Goal: Communication & Community: Answer question/provide support

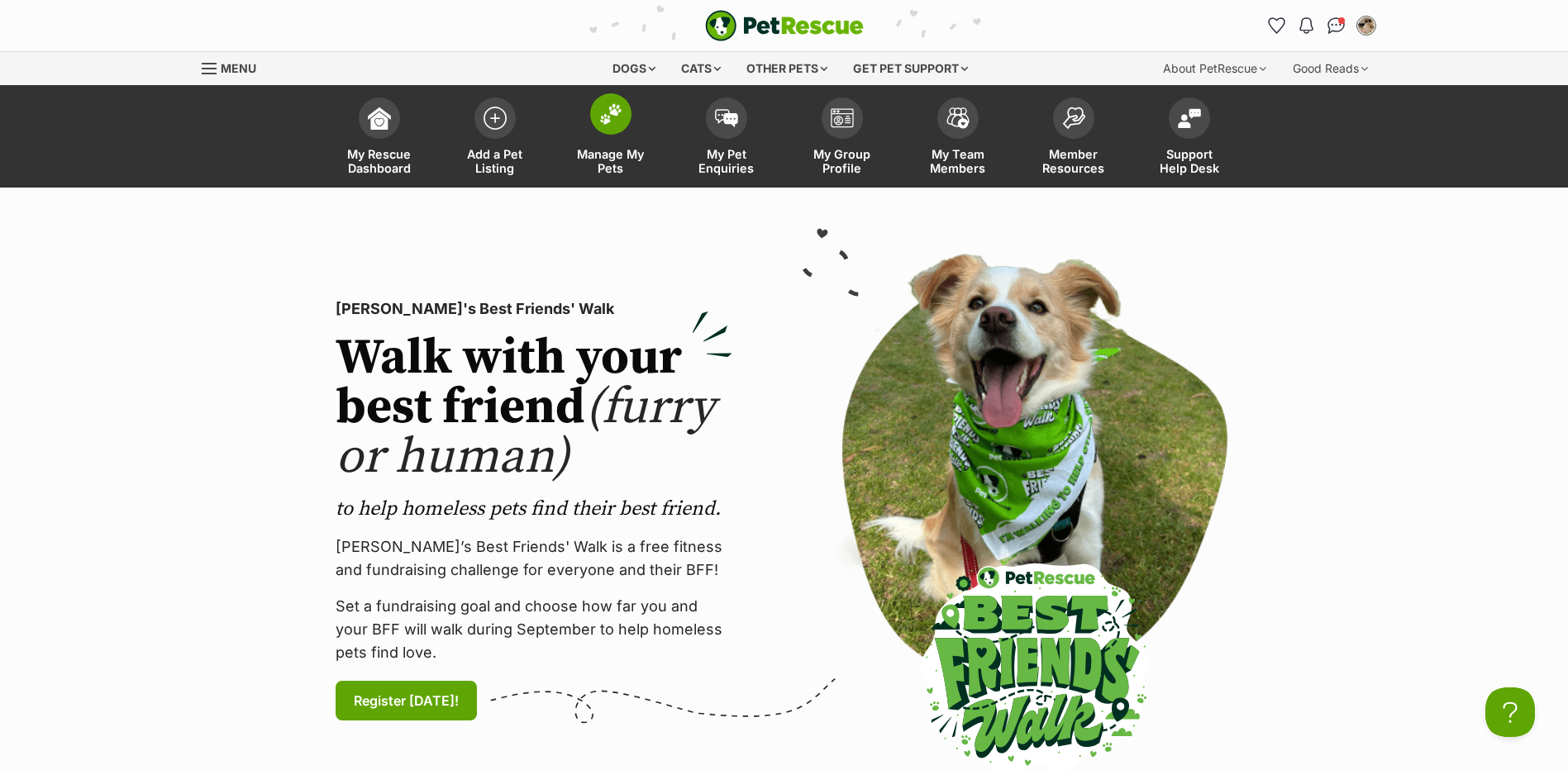
click at [591, 126] on link "Manage My Pets" at bounding box center [610, 138] width 116 height 98
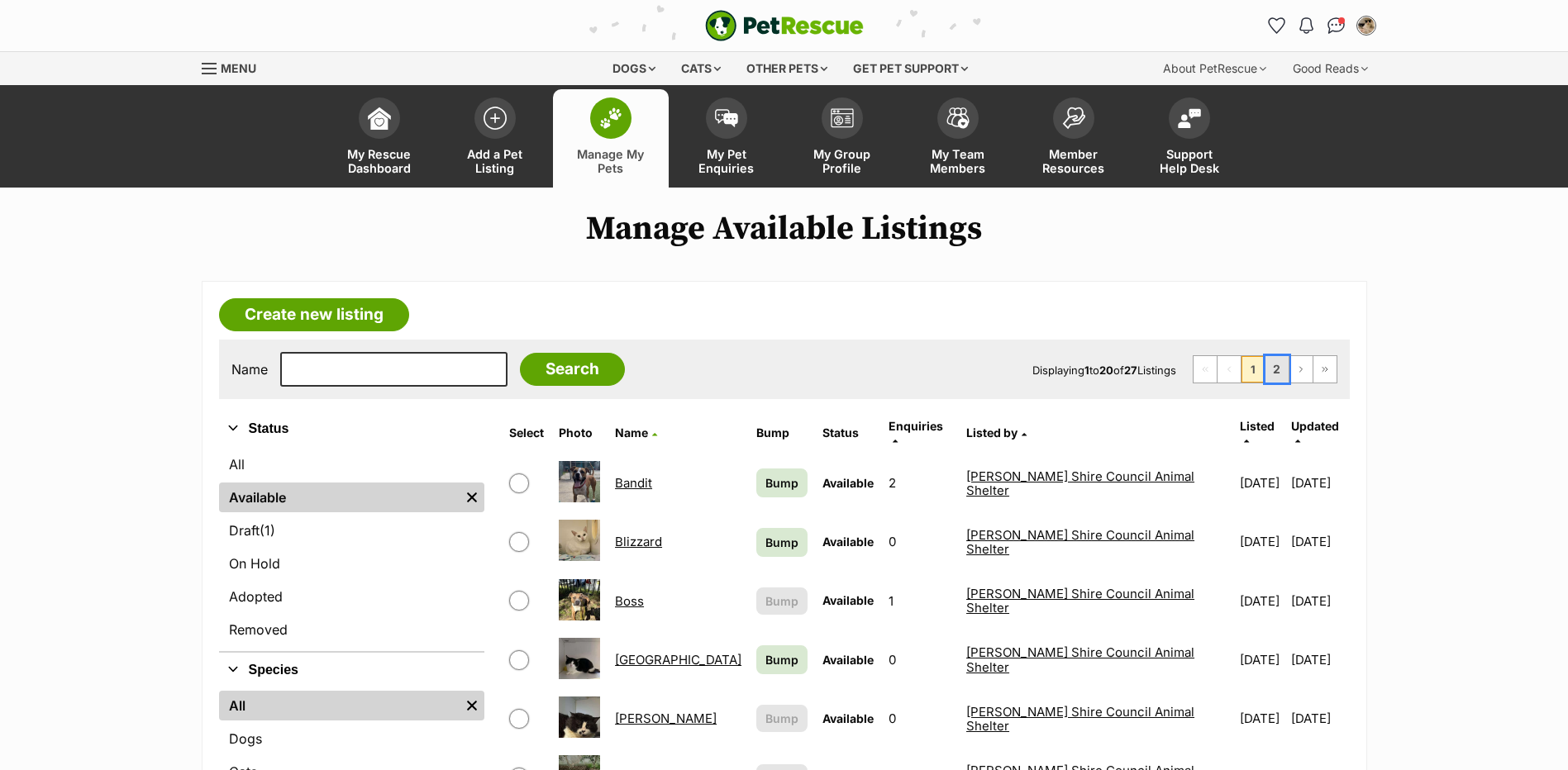
click at [1283, 367] on link "2" at bounding box center [1277, 369] width 23 height 27
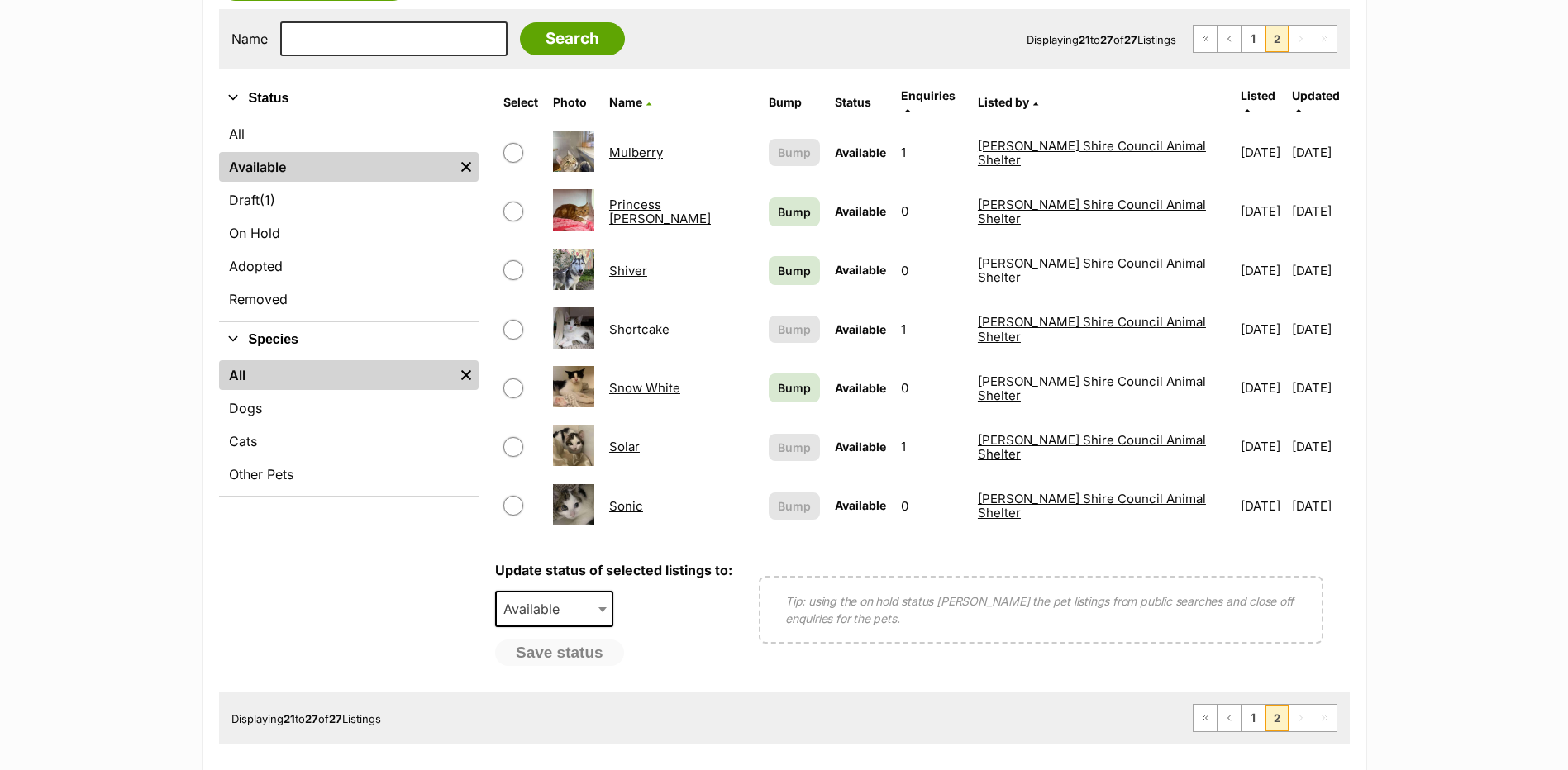
scroll to position [248, 0]
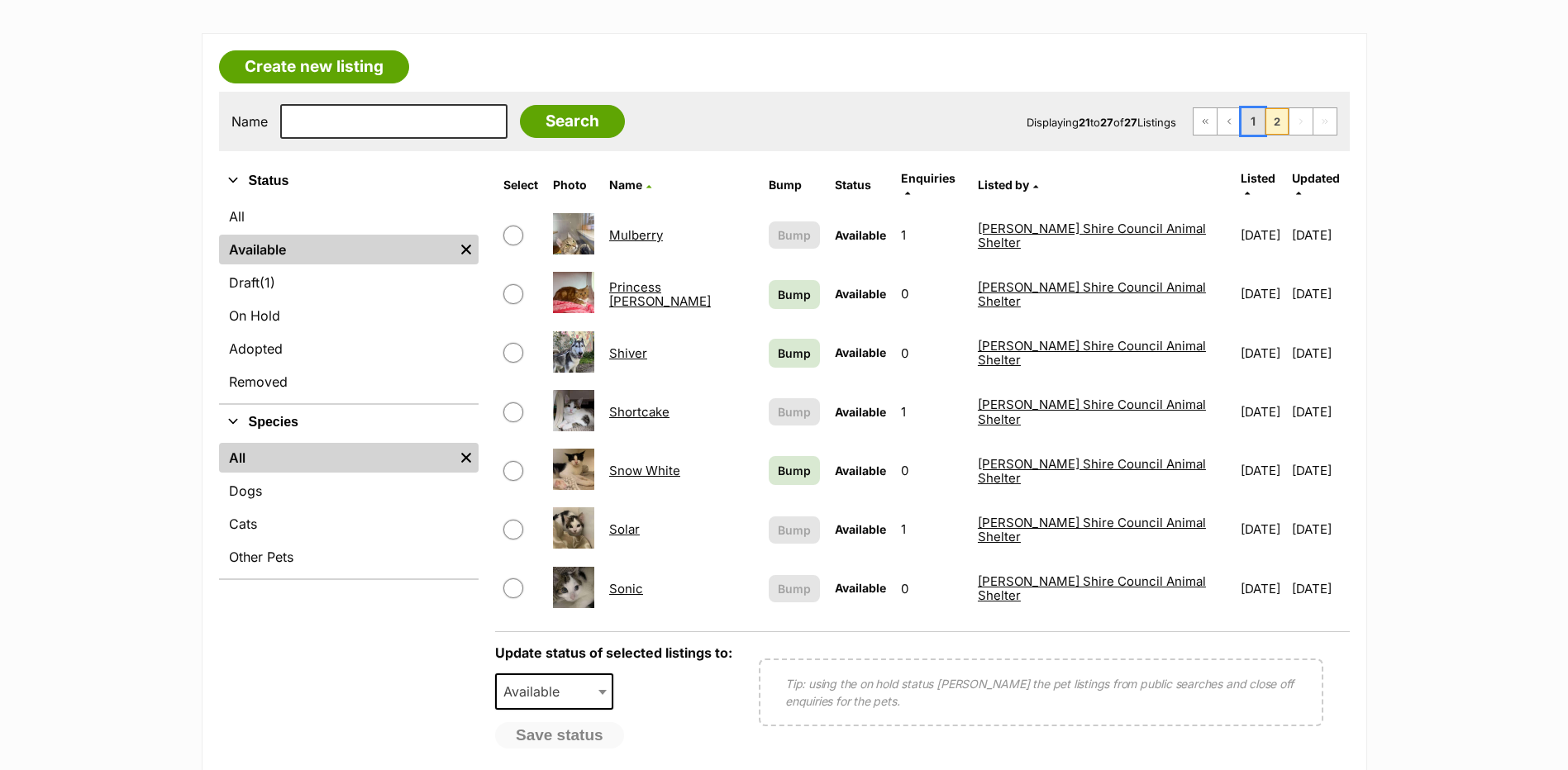
click at [1262, 129] on link "1" at bounding box center [1253, 121] width 23 height 27
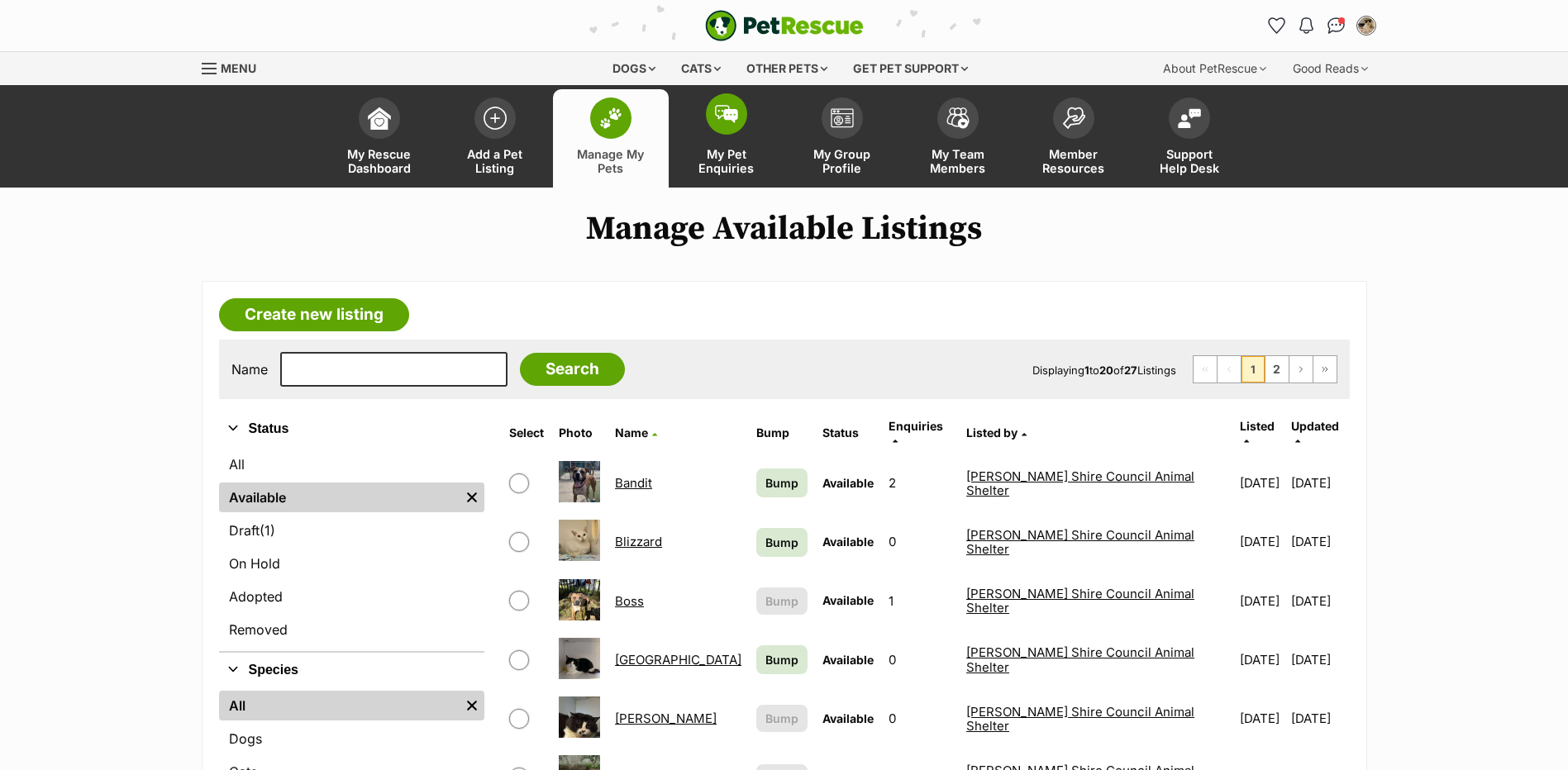
click at [739, 134] on link "My Pet Enquiries" at bounding box center [726, 138] width 116 height 98
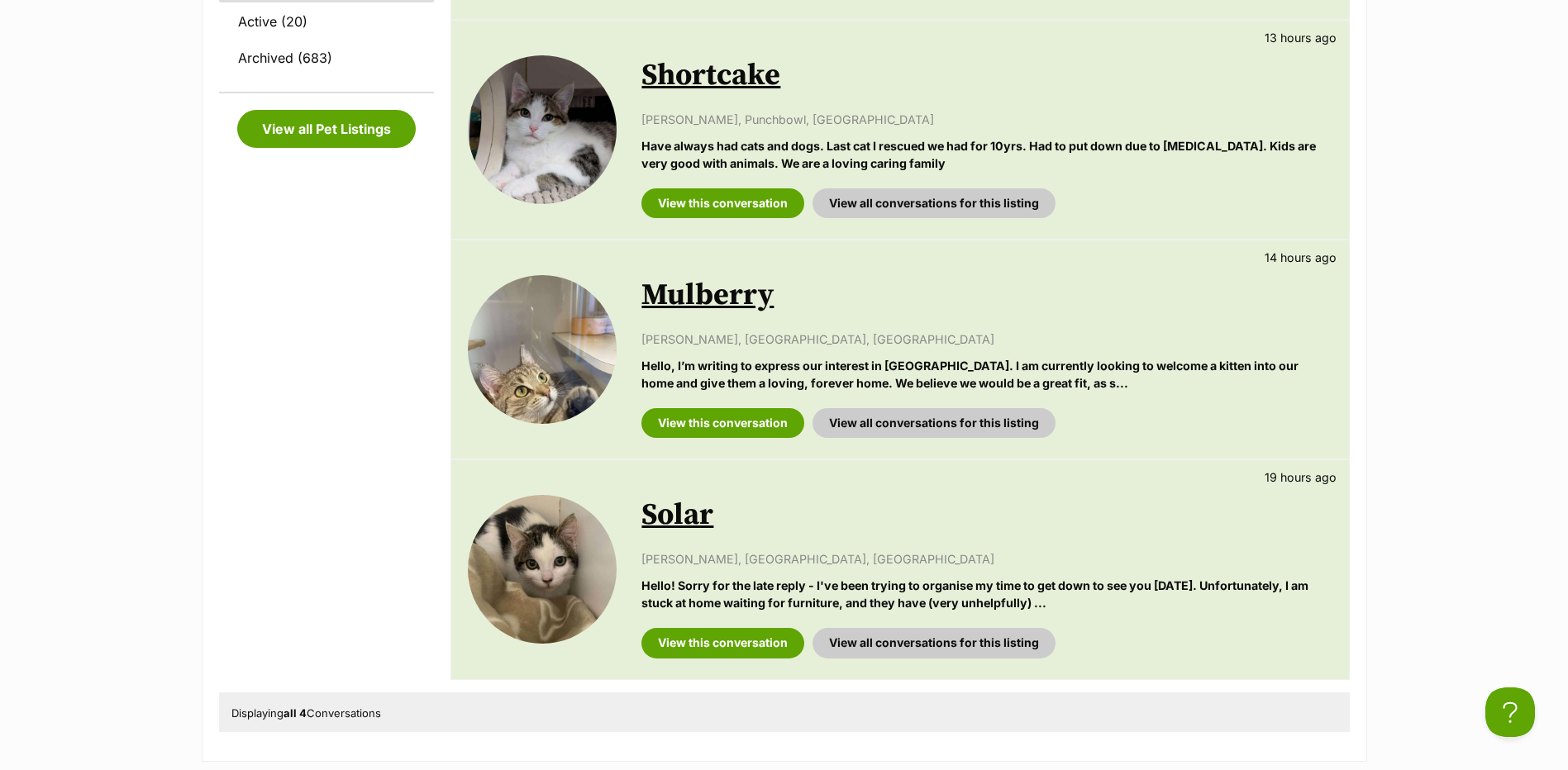
scroll to position [909, 0]
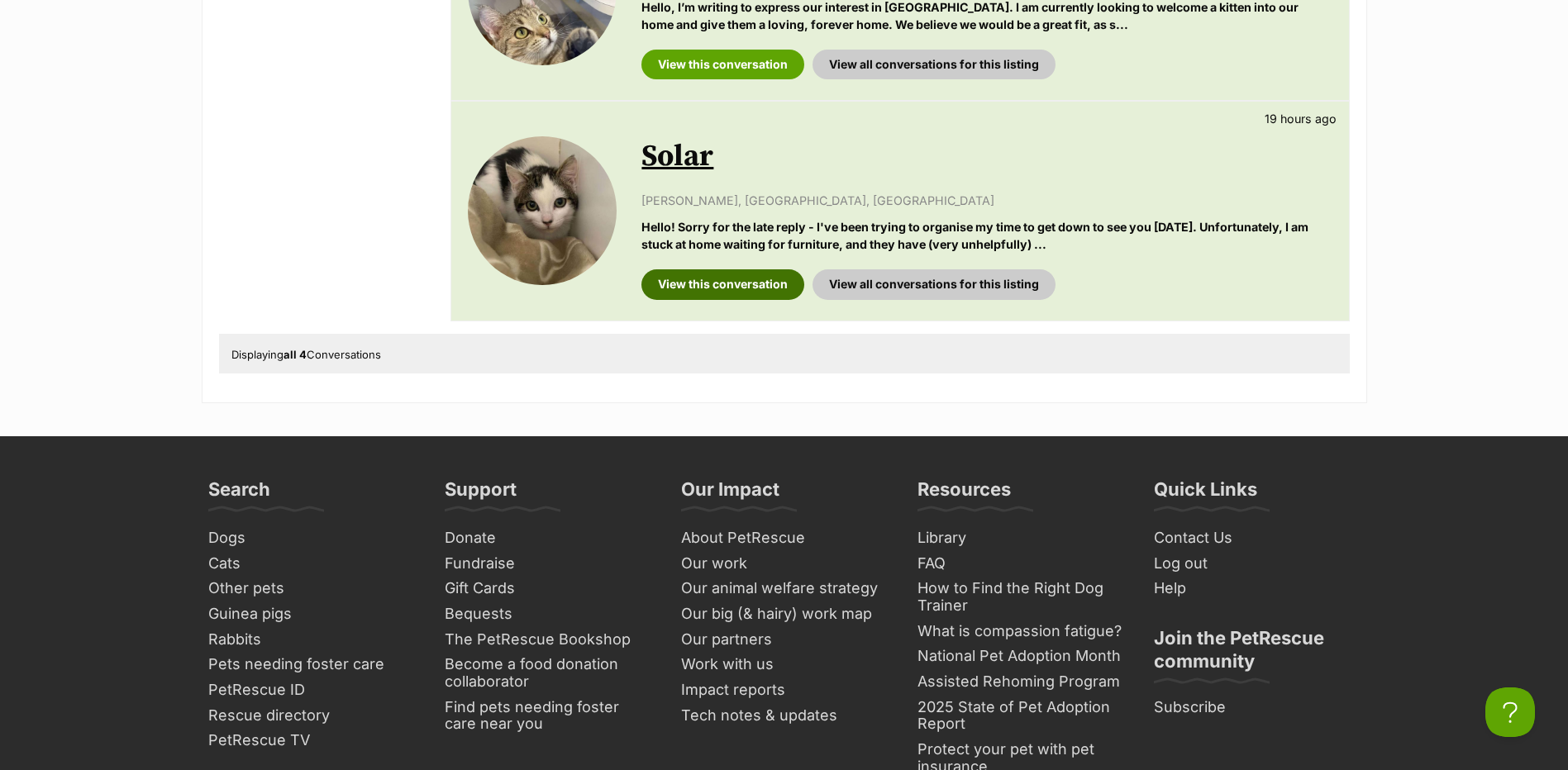
click at [688, 289] on link "View this conversation" at bounding box center [722, 284] width 163 height 30
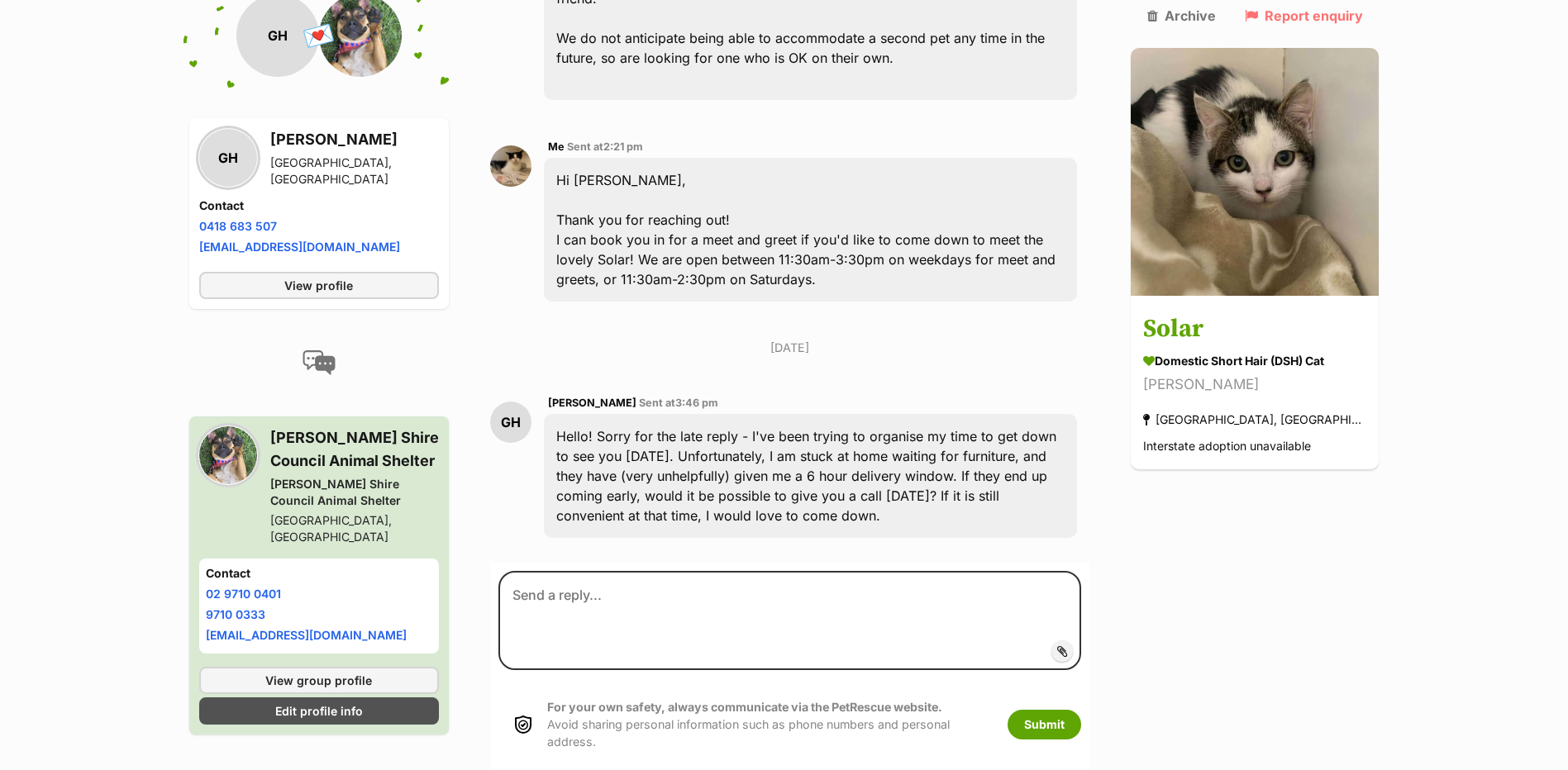
scroll to position [767, 0]
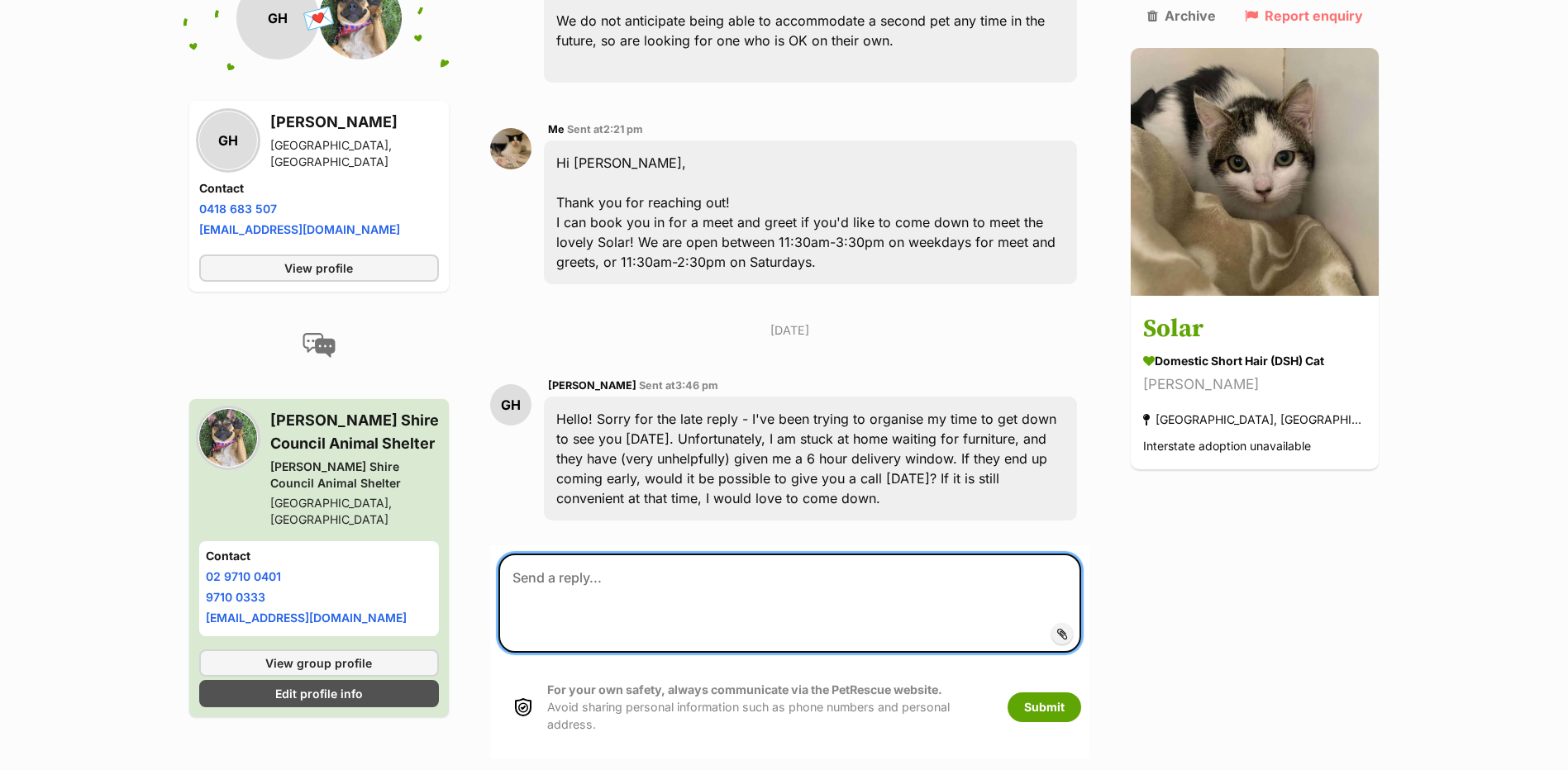
click at [587, 554] on textarea at bounding box center [790, 603] width 584 height 99
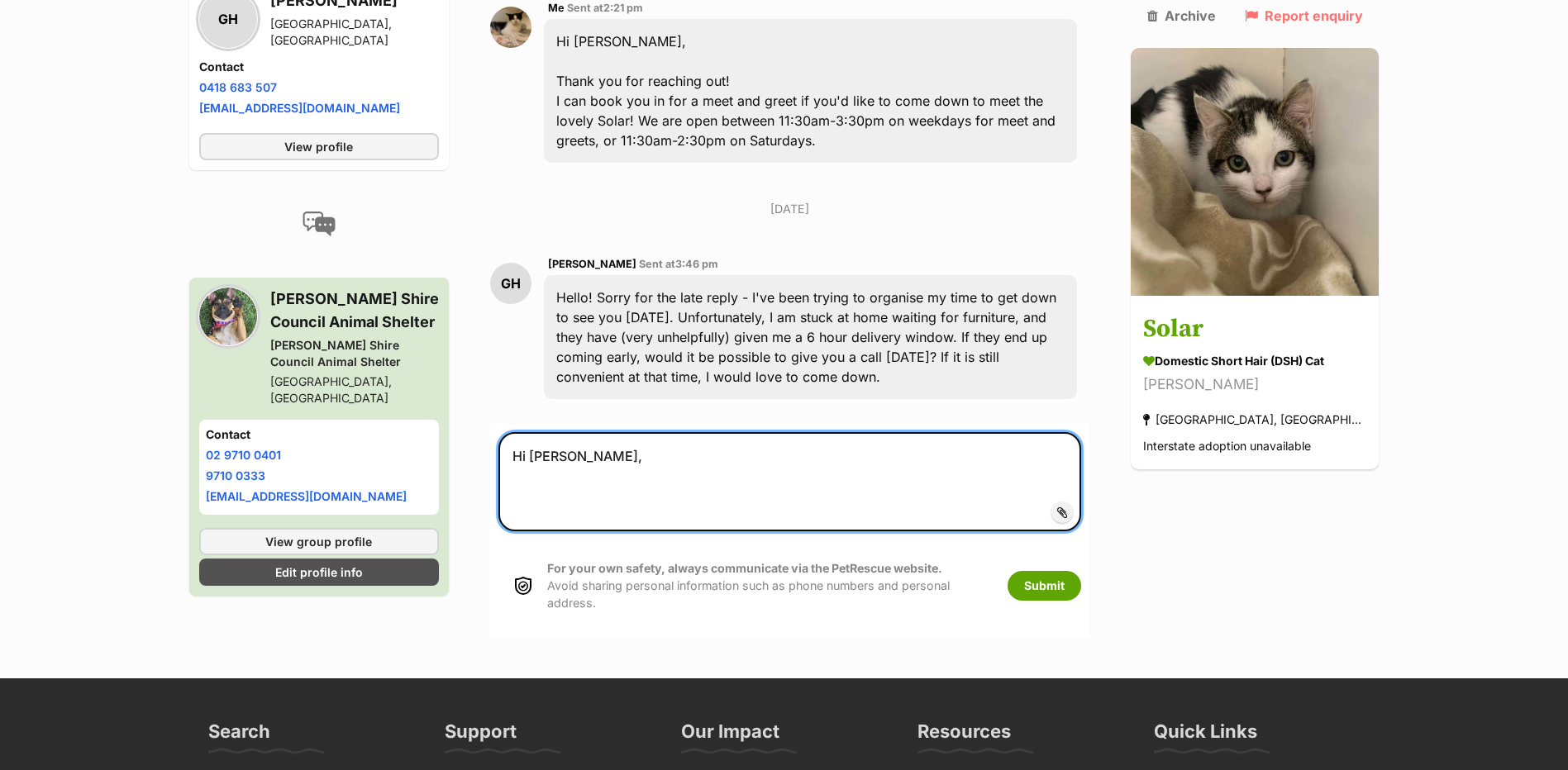
scroll to position [1015, 0]
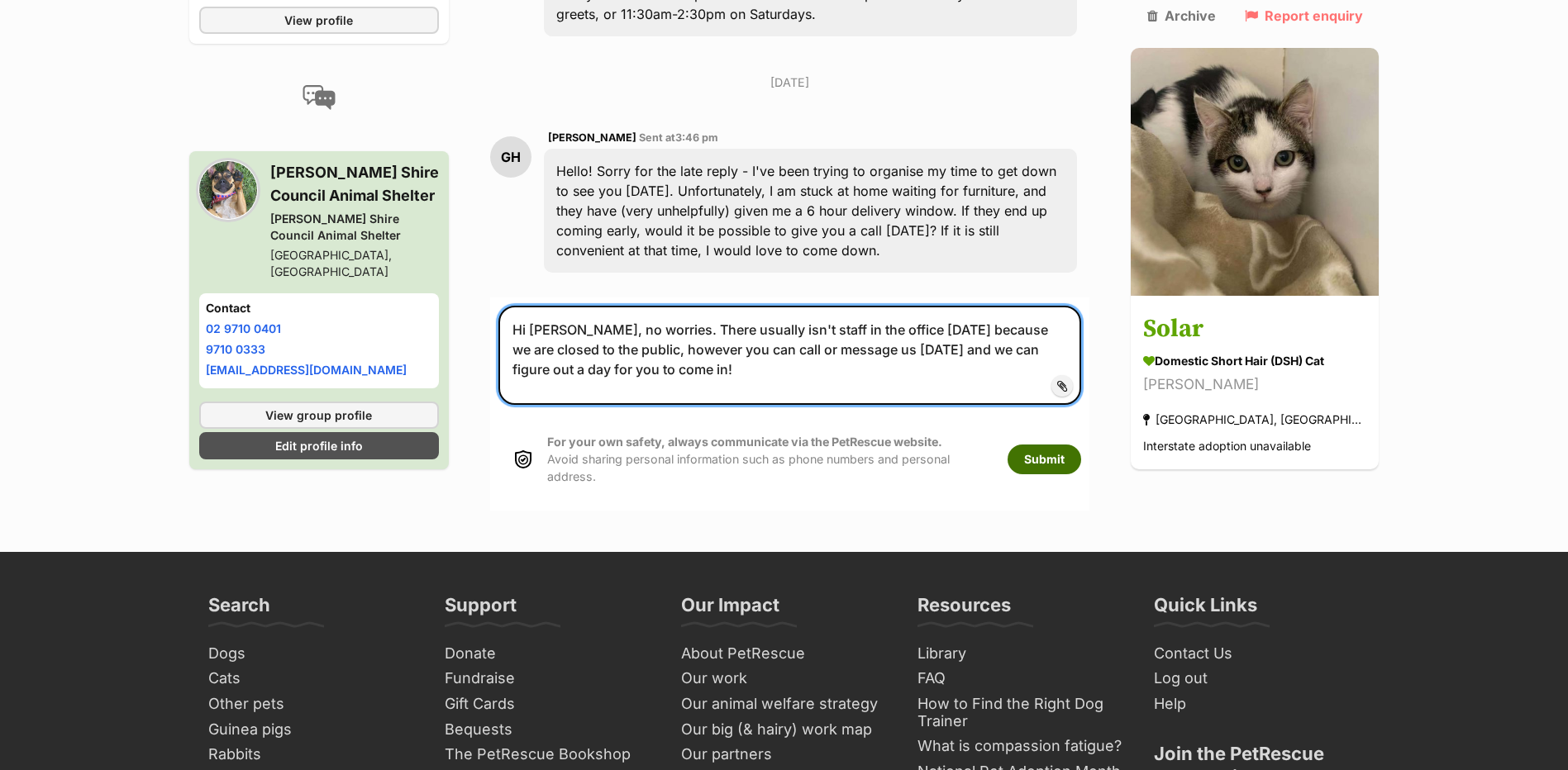
type textarea "Hi [PERSON_NAME], no worries. There usually isn't staff in the office [DATE] be…"
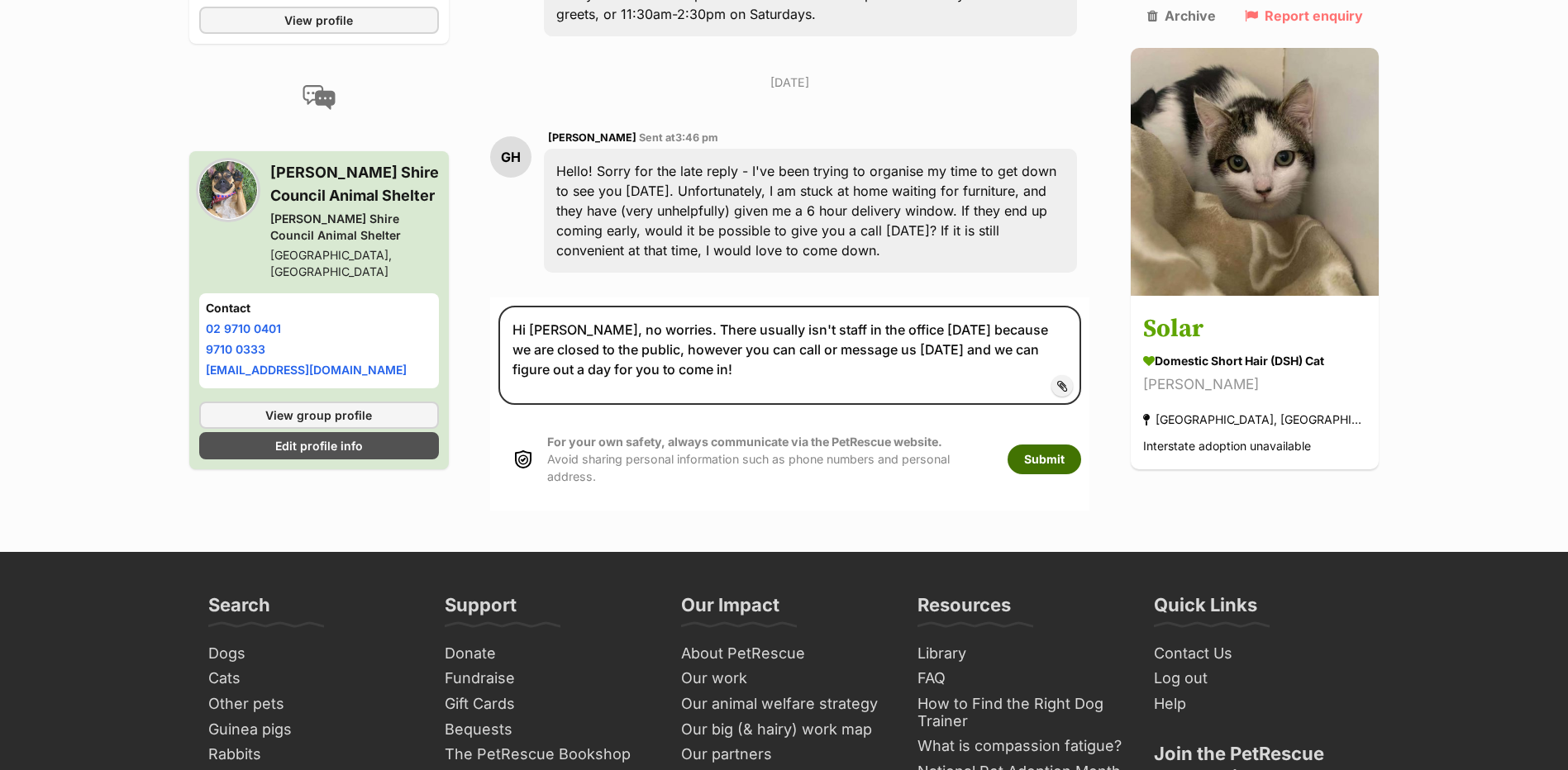
click at [1070, 445] on button "Submit" at bounding box center [1044, 459] width 74 height 30
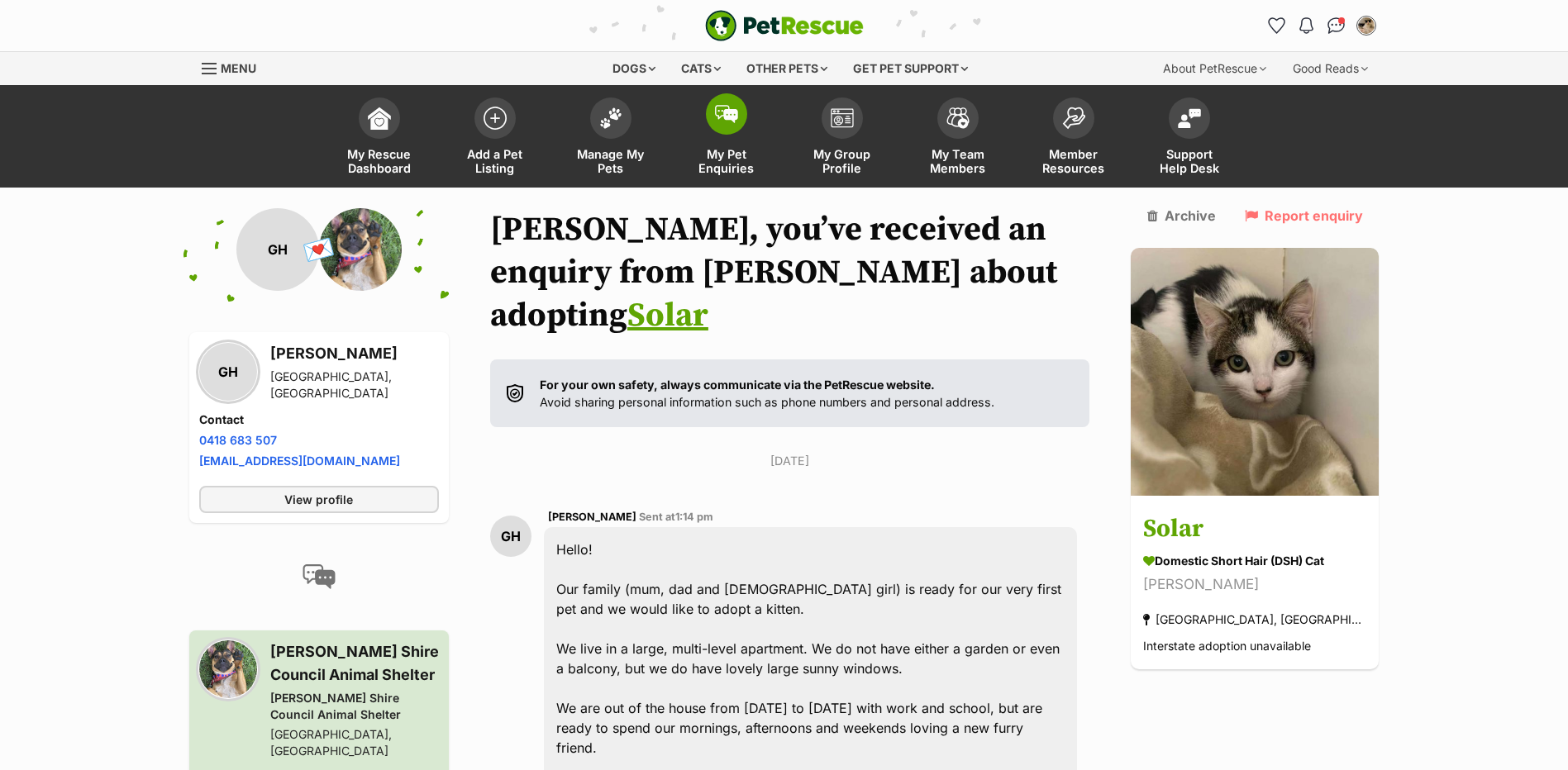
click at [734, 124] on span at bounding box center [727, 114] width 41 height 41
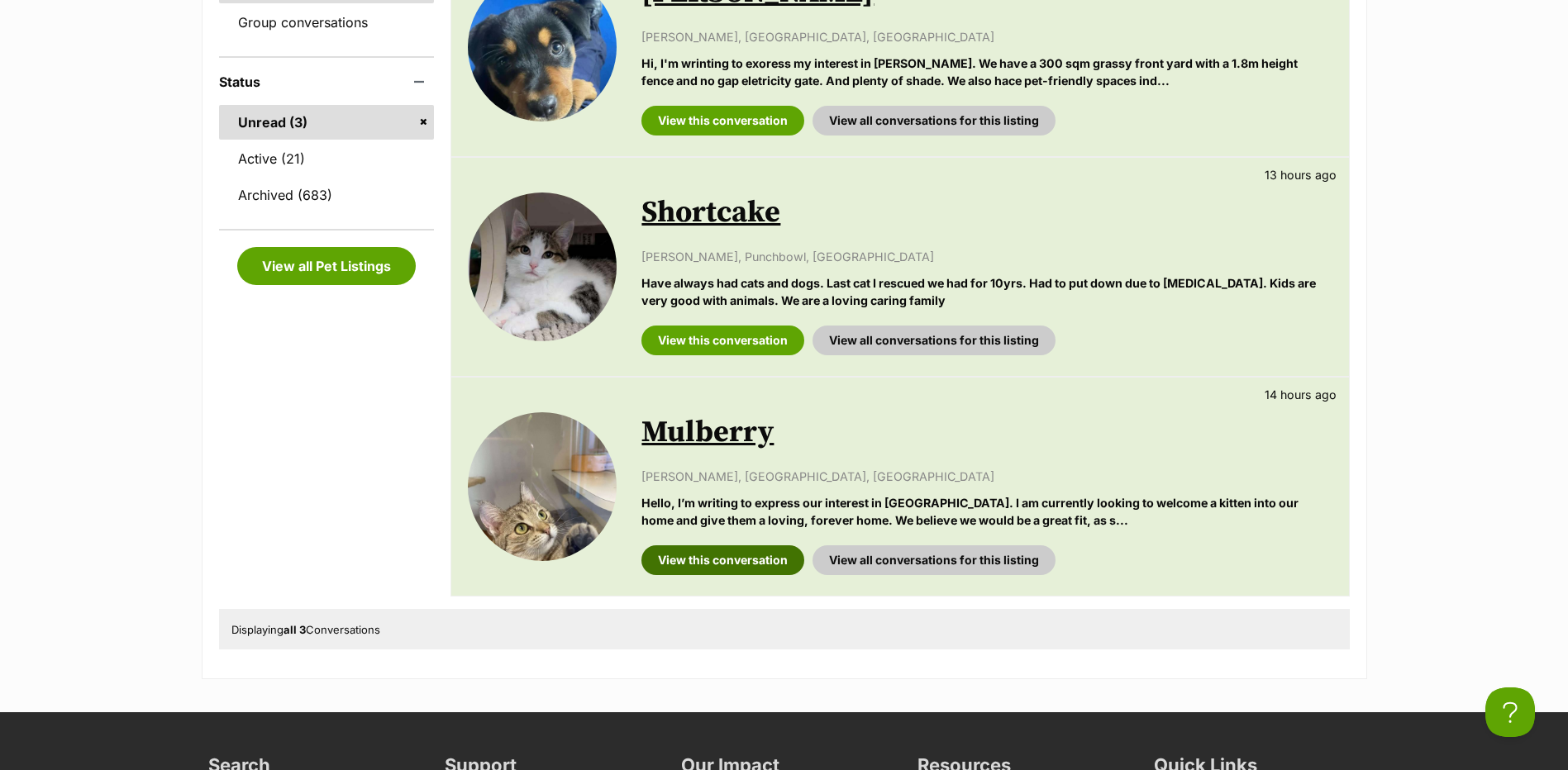
click at [660, 556] on link "View this conversation" at bounding box center [722, 560] width 163 height 30
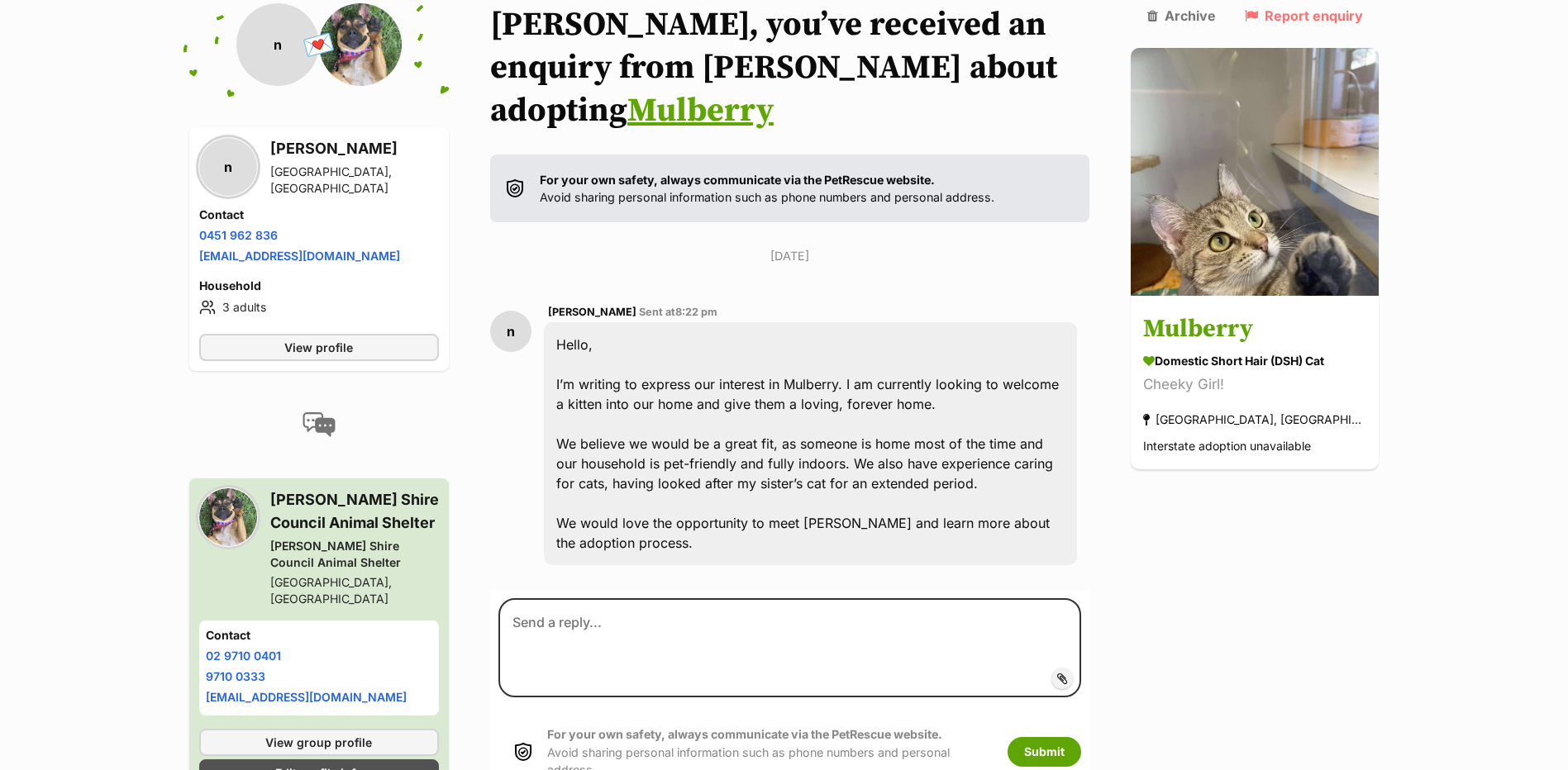
scroll to position [210, 0]
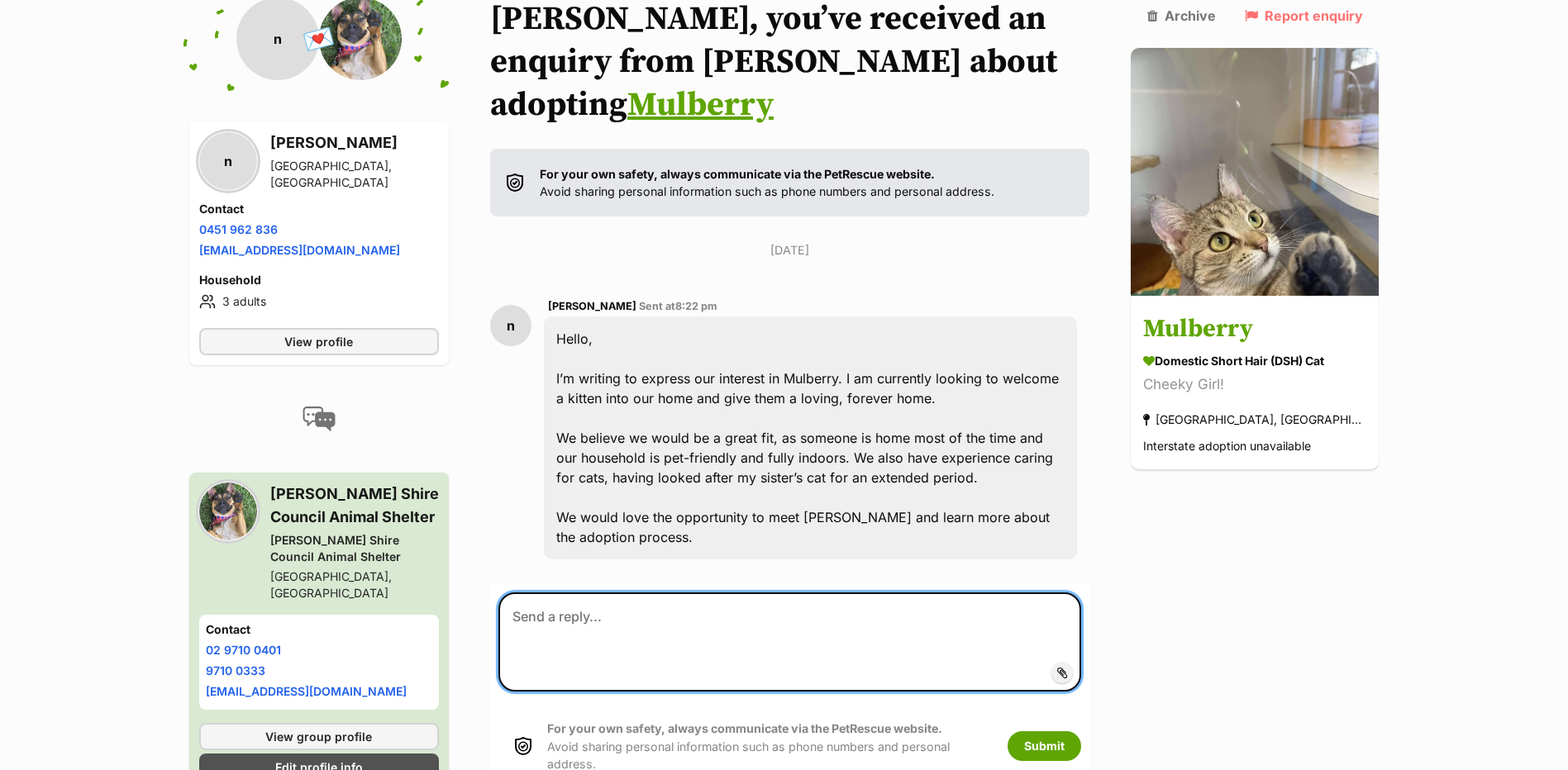
click at [596, 592] on textarea at bounding box center [790, 642] width 584 height 99
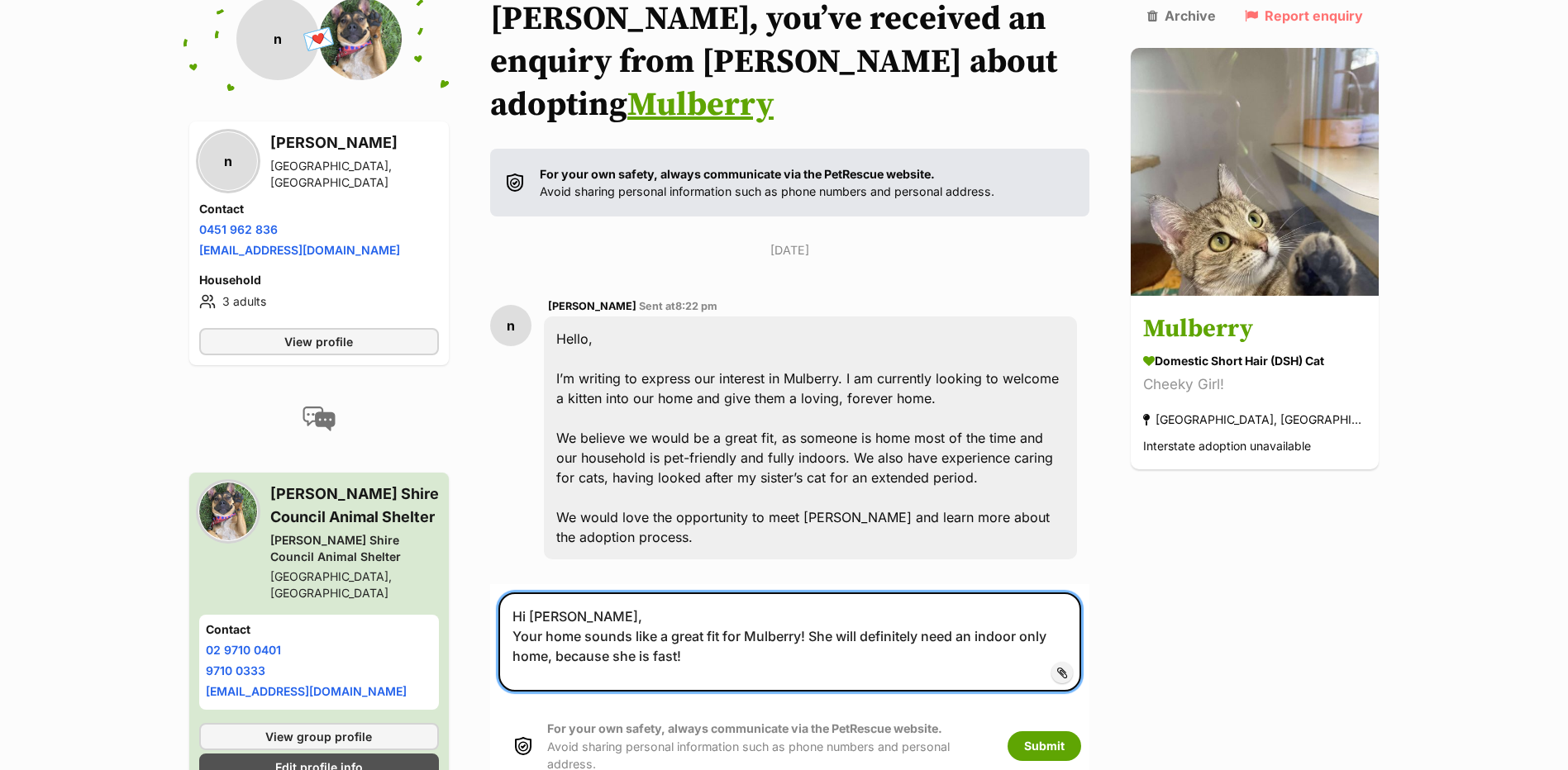
drag, startPoint x: 686, startPoint y: 616, endPoint x: 828, endPoint y: 593, distance: 143.9
click at [828, 593] on textarea "Hi Nathan, Your home sounds like a great fit for Mulberry! She will definitely …" at bounding box center [790, 642] width 584 height 99
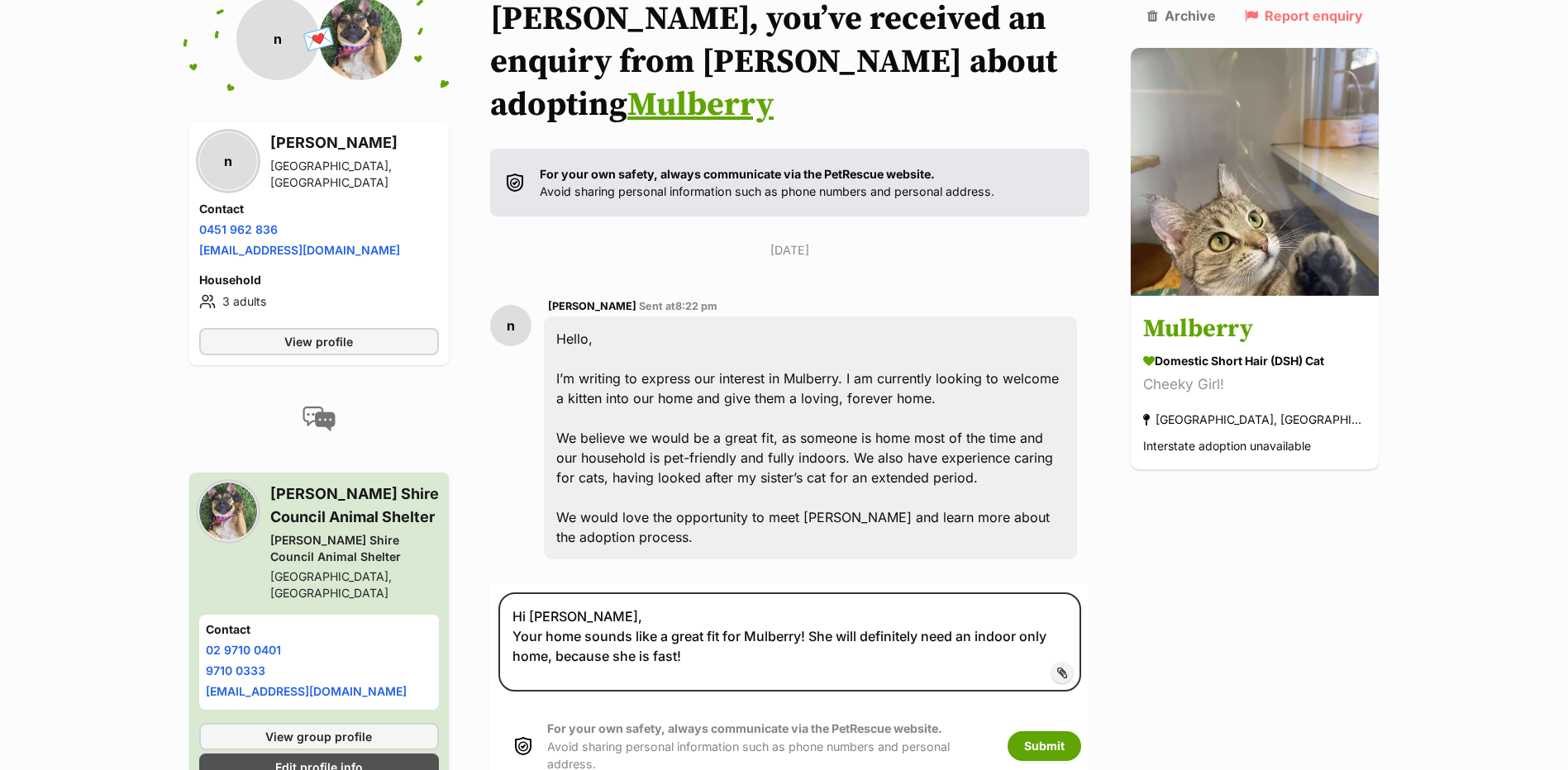
click at [535, 241] on div "Wednesday, 20 August 2025 n nathan Sent at 8:22 pm Hello, I’m writing to expres…" at bounding box center [790, 406] width 600 height 330
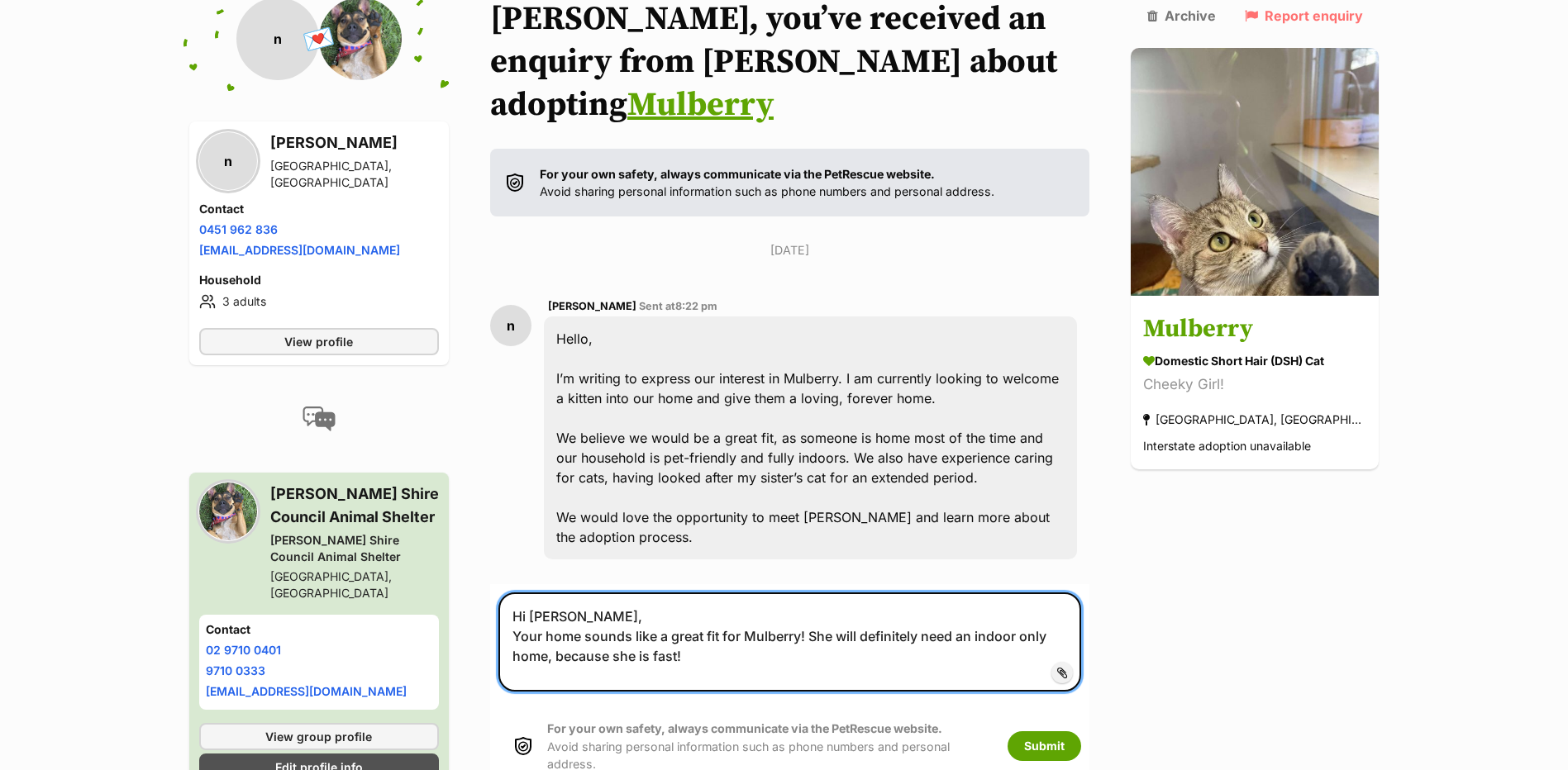
drag, startPoint x: 739, startPoint y: 616, endPoint x: 822, endPoint y: 595, distance: 85.6
click at [822, 595] on textarea "Hi Nathan, Your home sounds like a great fit for Mulberry! She will definitely …" at bounding box center [790, 642] width 584 height 99
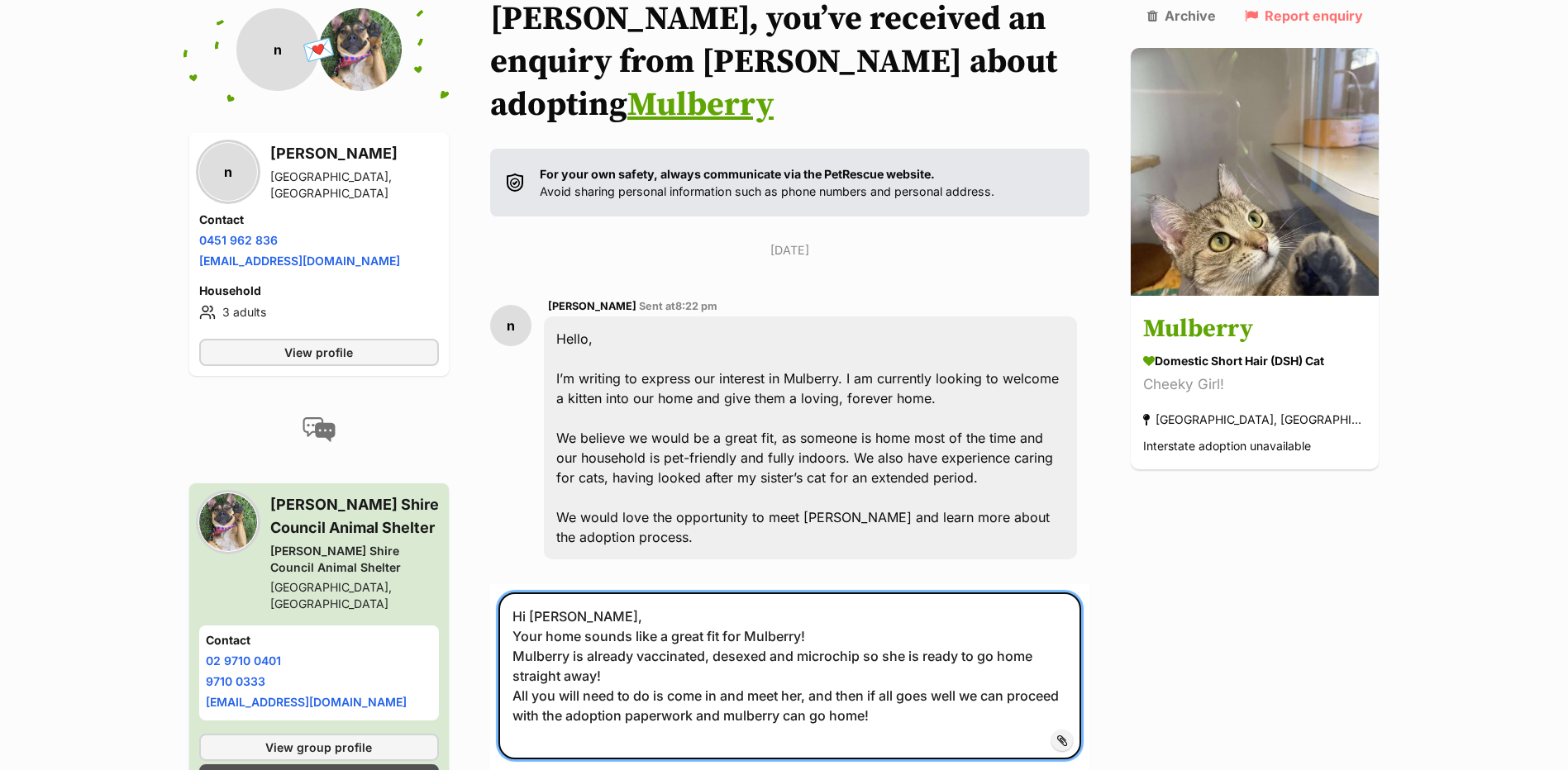
click at [748, 680] on textarea "Hi Nathan, Your home sounds like a great fit for Mulberry! Mulberry is already …" at bounding box center [790, 675] width 584 height 167
click at [751, 692] on textarea "Hi Nathan, Your home sounds like a great fit for Mulberry! Mulberry is already …" at bounding box center [790, 675] width 584 height 167
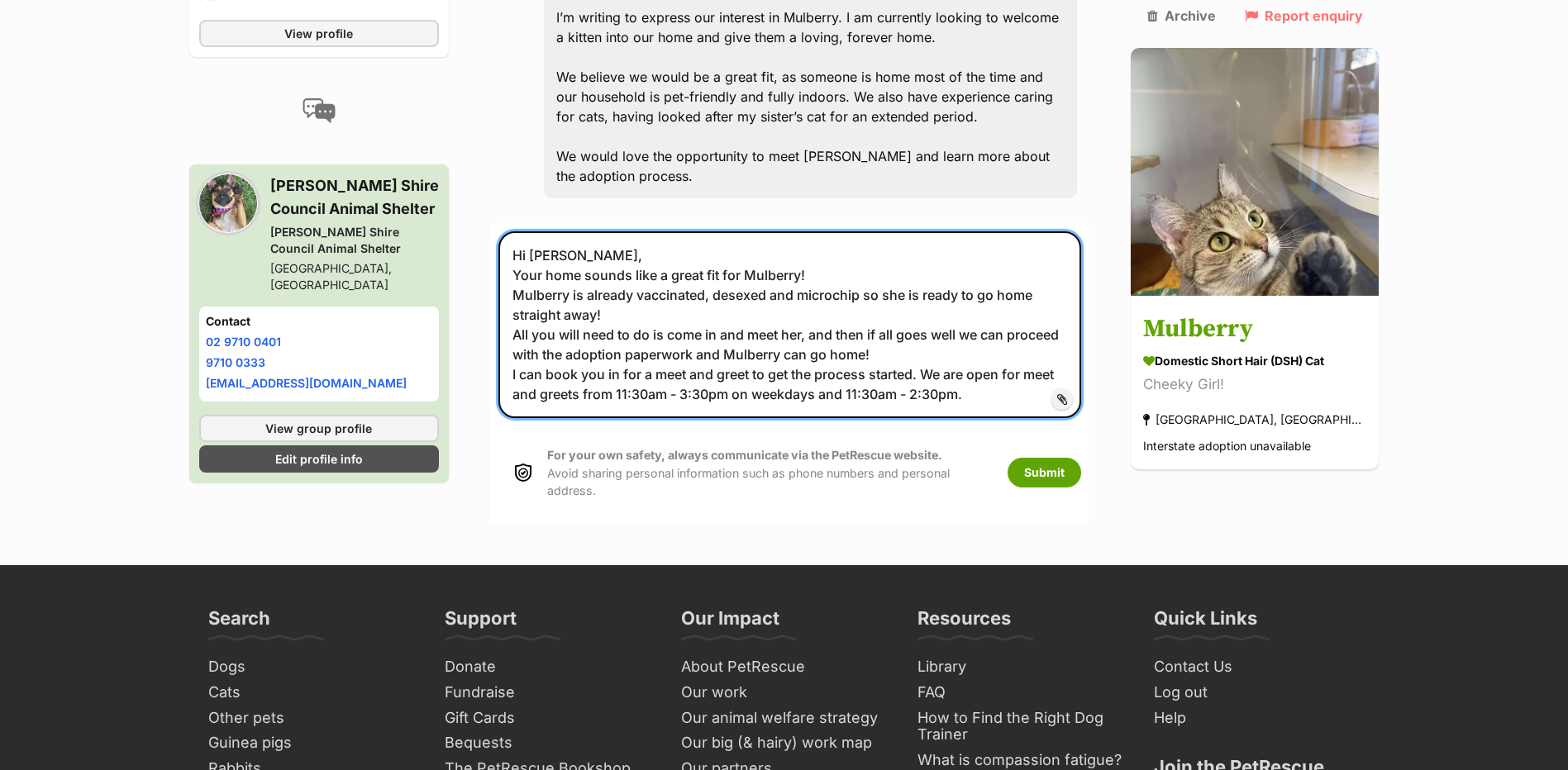
scroll to position [707, 0]
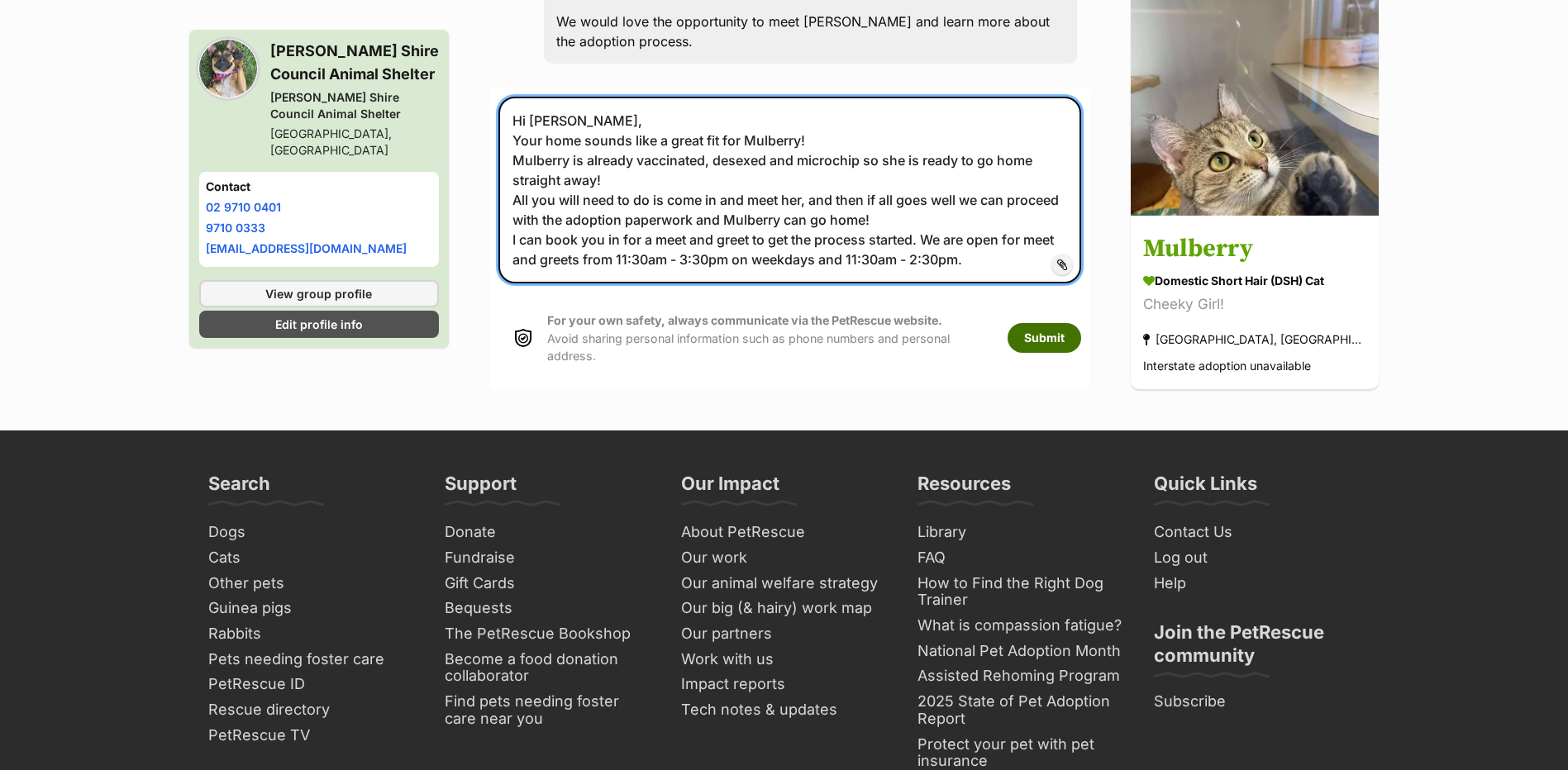
type textarea "Hi Nathan, Your home sounds like a great fit for Mulberry! Mulberry is already …"
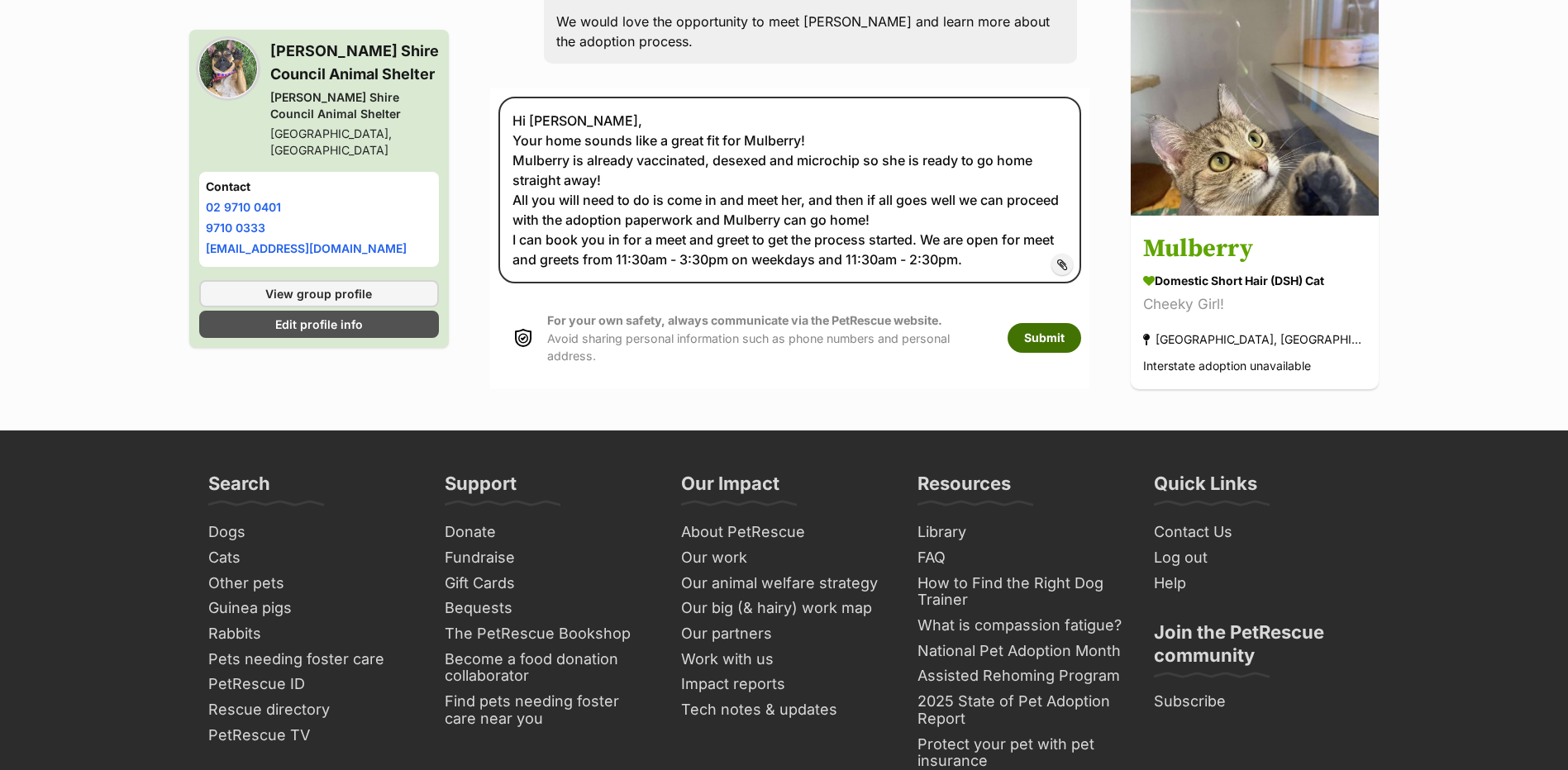
click at [1081, 323] on button "Submit" at bounding box center [1044, 338] width 74 height 30
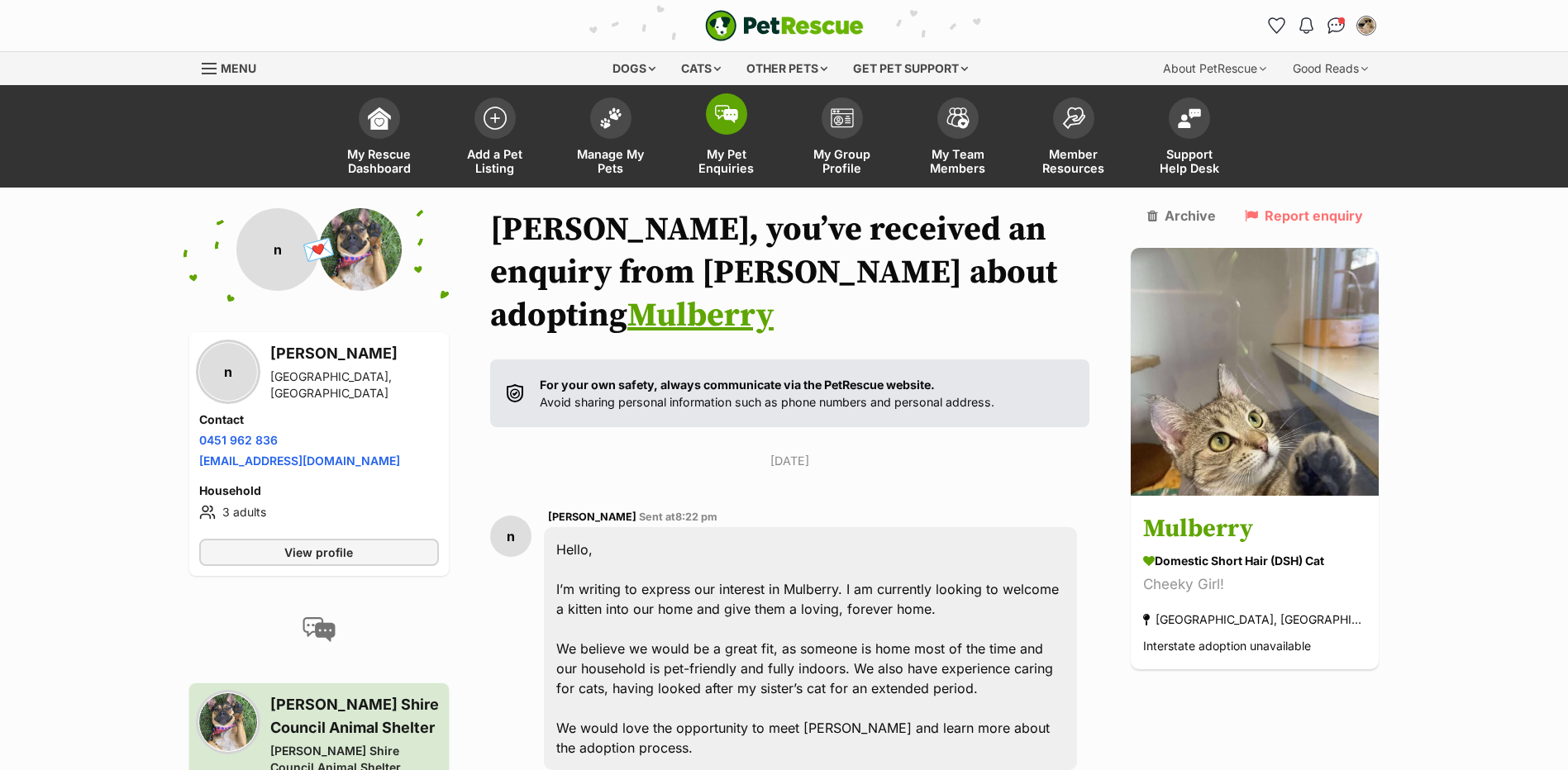
click at [708, 111] on span at bounding box center [727, 114] width 41 height 41
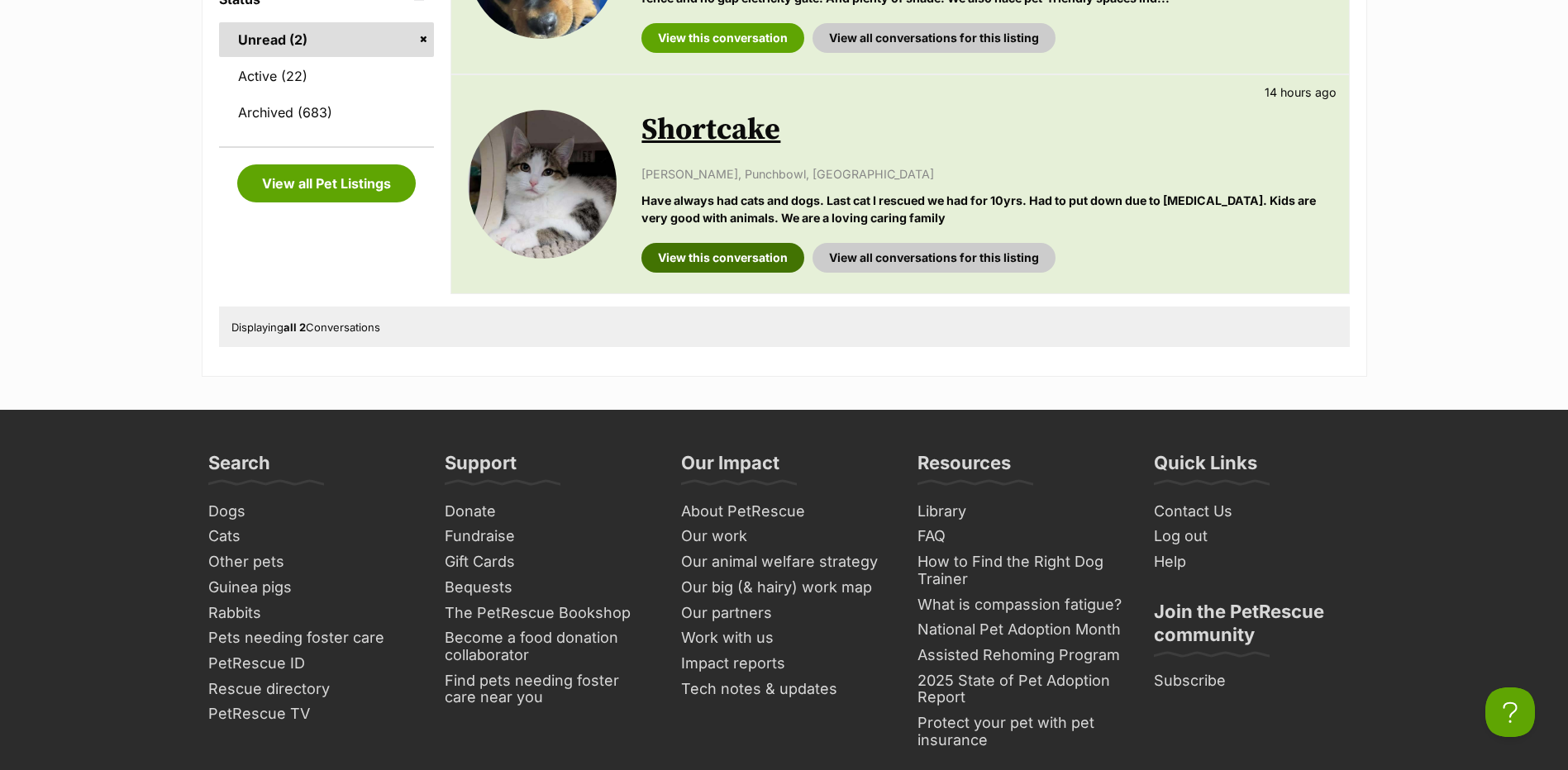
click at [719, 249] on link "View this conversation" at bounding box center [722, 258] width 163 height 30
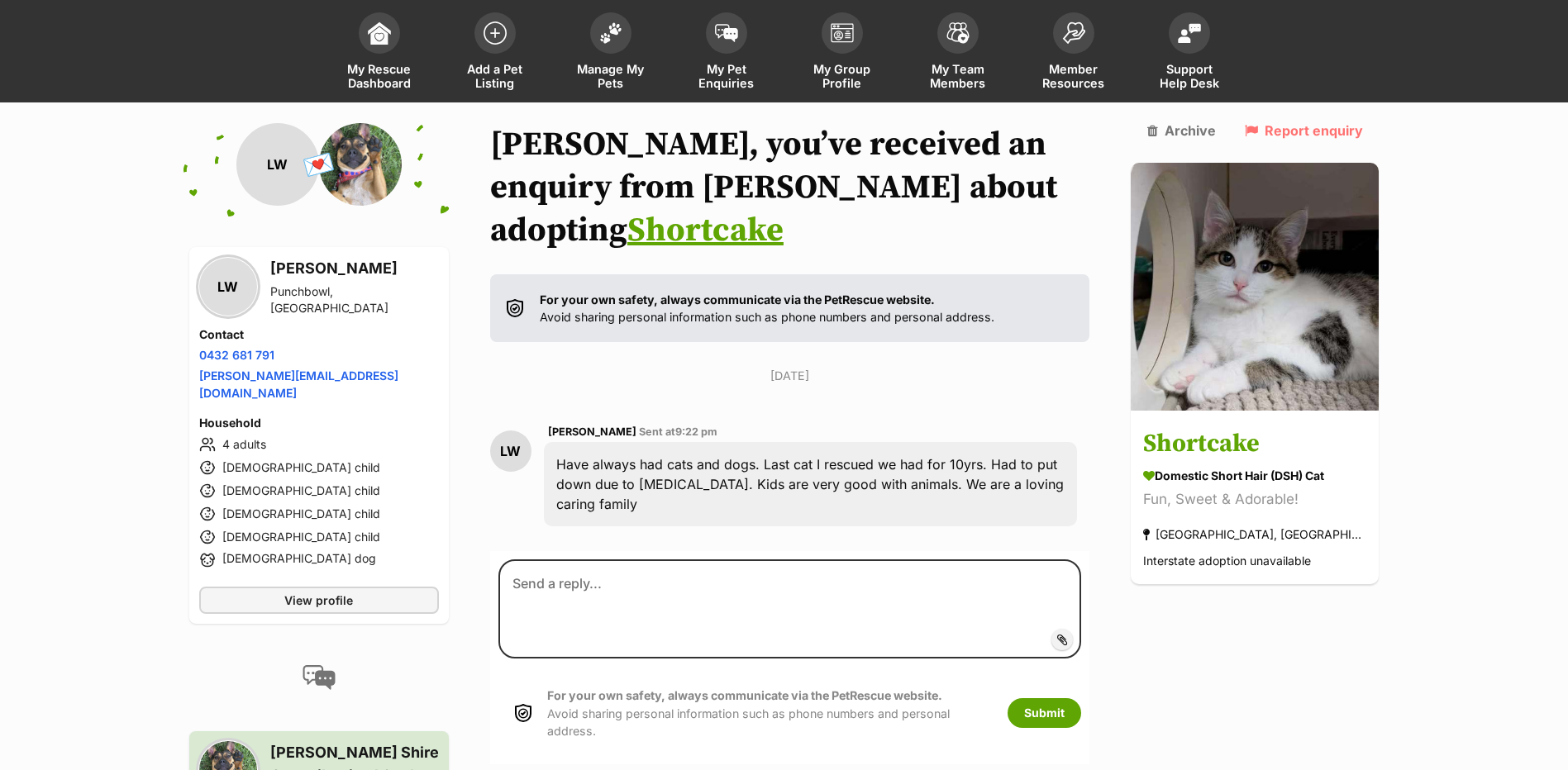
scroll to position [121, 0]
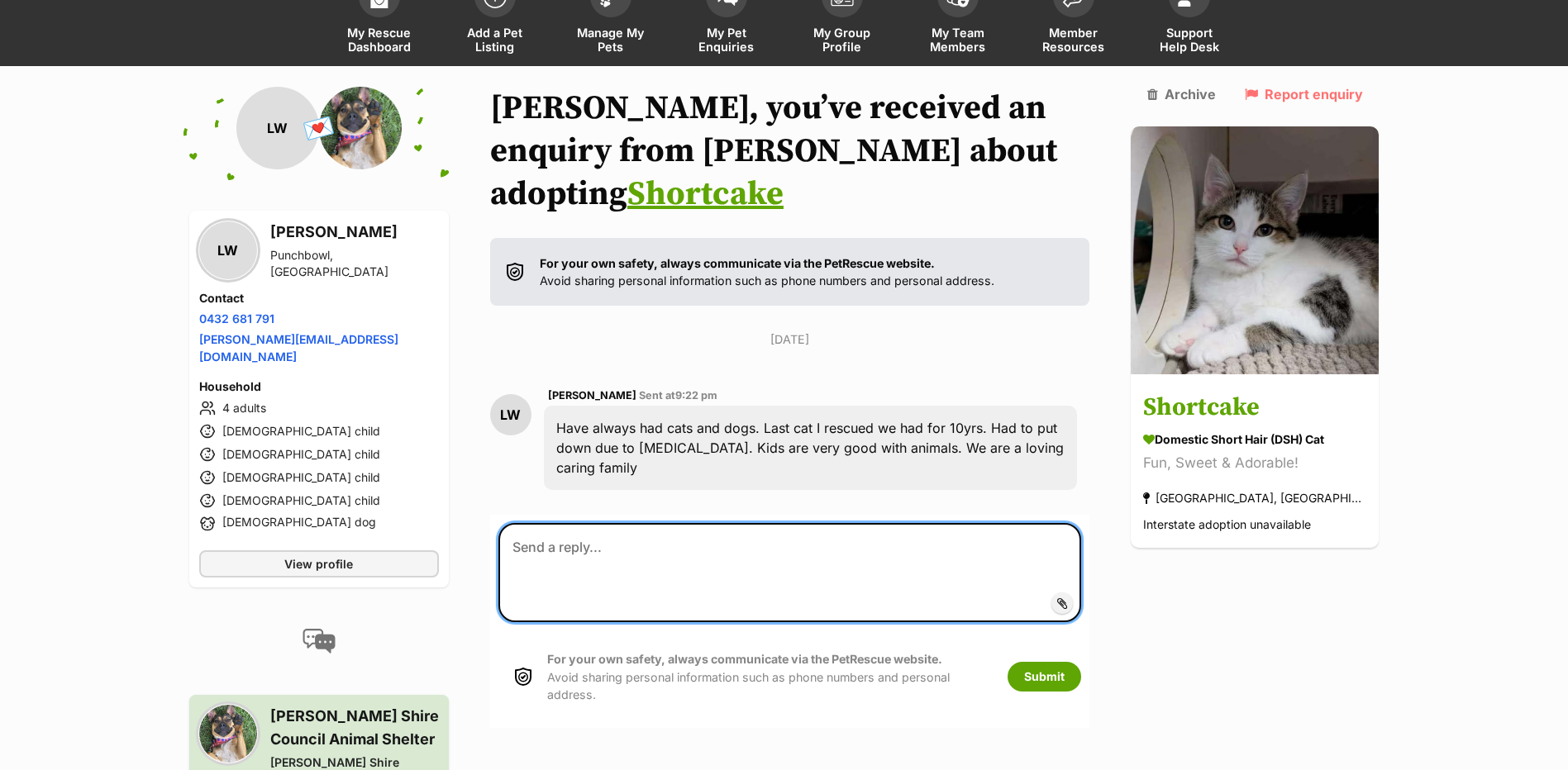
click at [739, 523] on textarea at bounding box center [790, 572] width 584 height 99
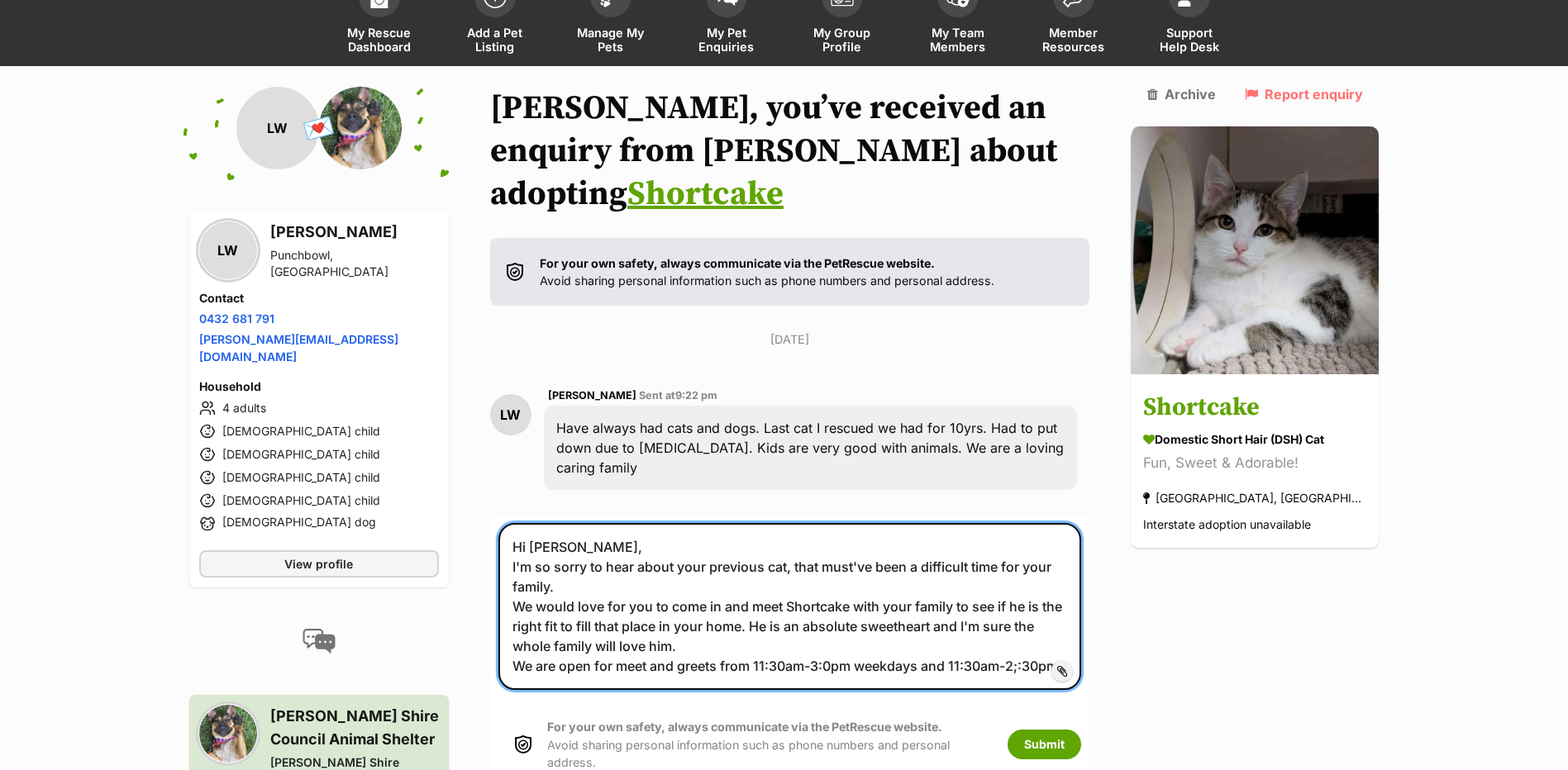
click at [842, 601] on textarea "Hi Lisa, I'm so sorry to hear about your previous cat, that must've been a diff…" at bounding box center [790, 606] width 584 height 167
click at [1076, 611] on textarea "Hi Lisa, I'm so sorry to hear about your previous cat, that must've been a diff…" at bounding box center [790, 606] width 584 height 167
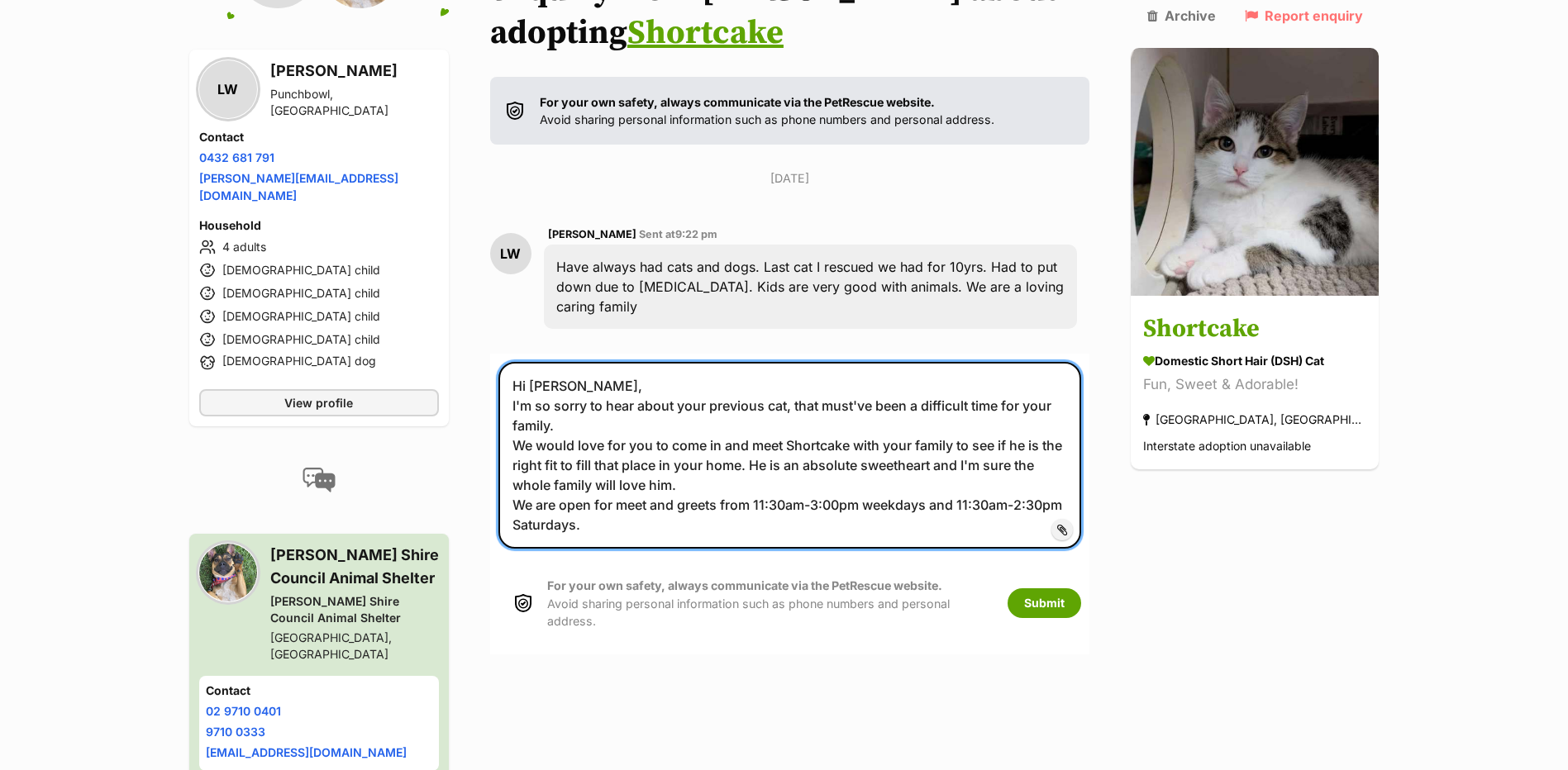
scroll to position [287, 0]
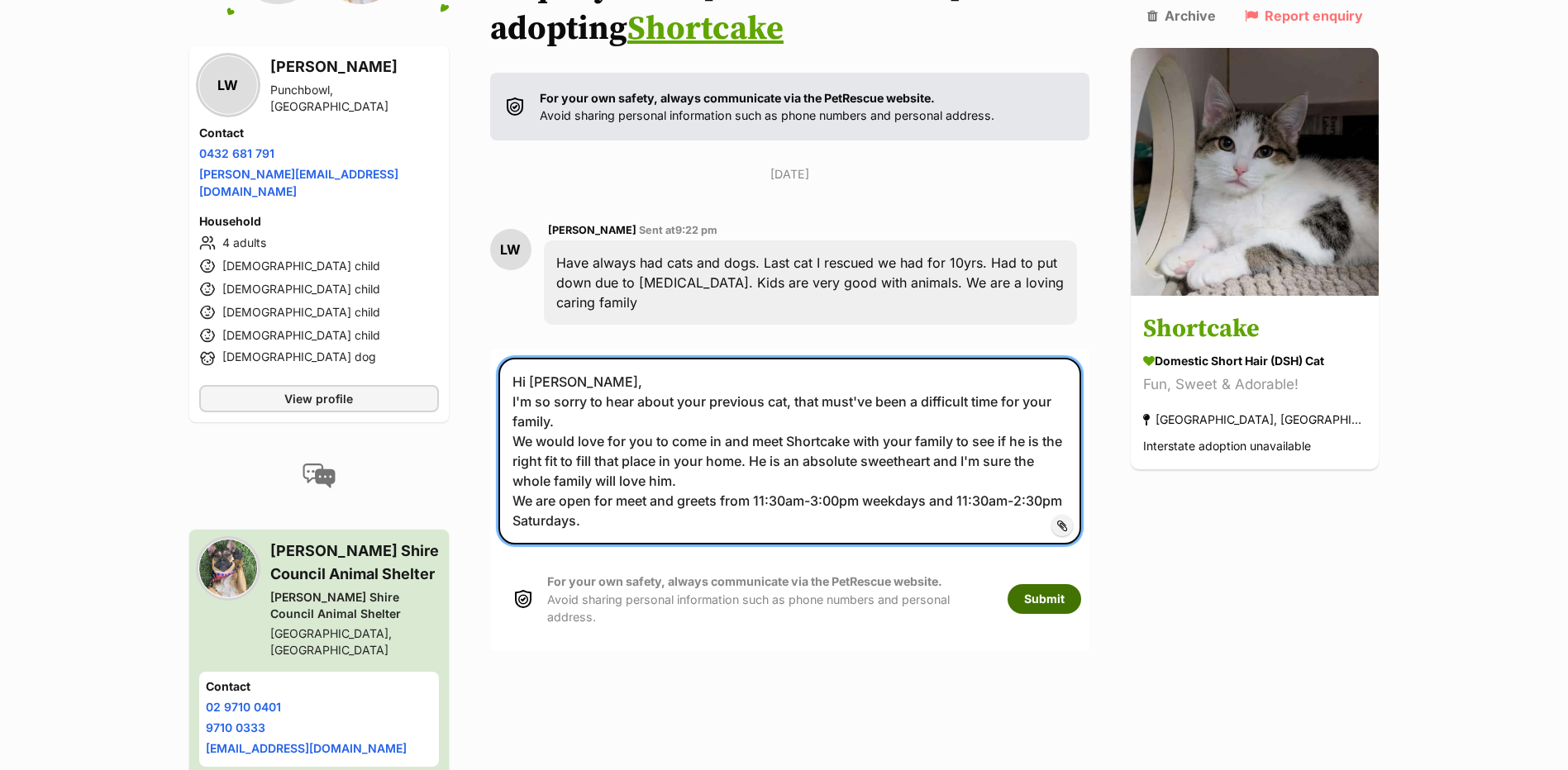
type textarea "Hi Lisa, I'm so sorry to hear about your previous cat, that must've been a diff…"
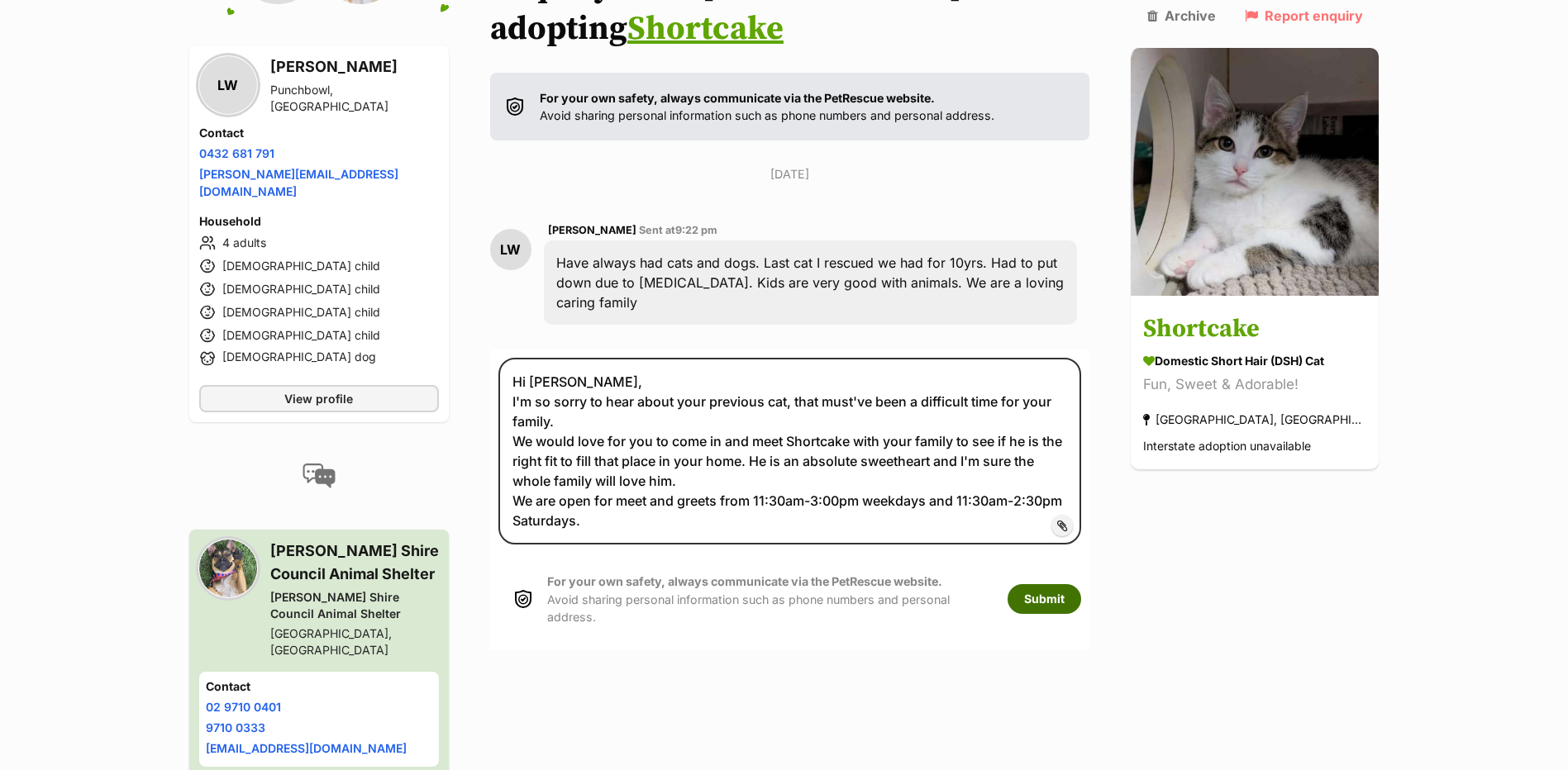
click at [1081, 584] on button "Submit" at bounding box center [1044, 599] width 74 height 30
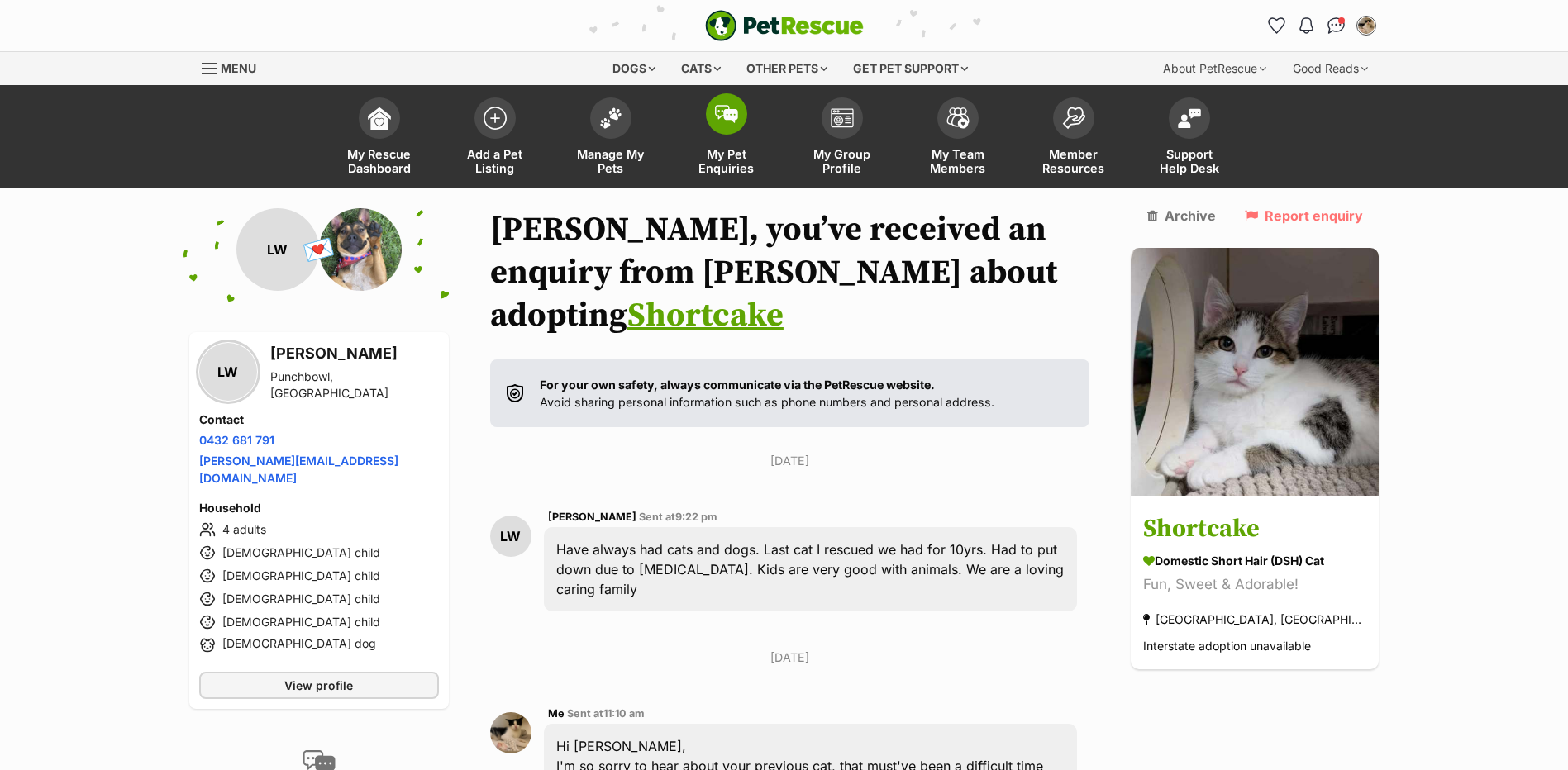
click at [713, 109] on span at bounding box center [727, 114] width 41 height 41
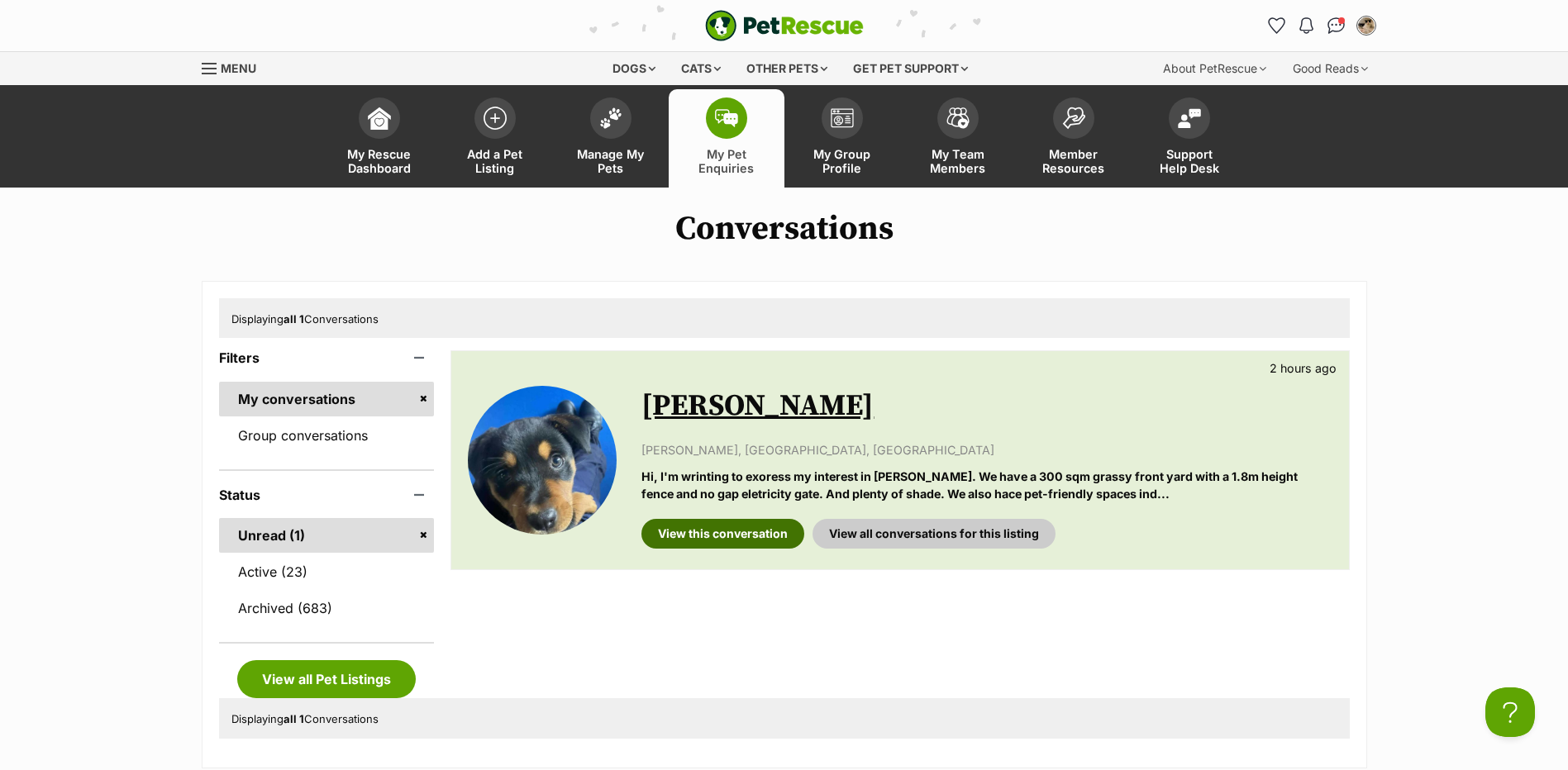
click at [697, 526] on link "View this conversation" at bounding box center [722, 534] width 163 height 30
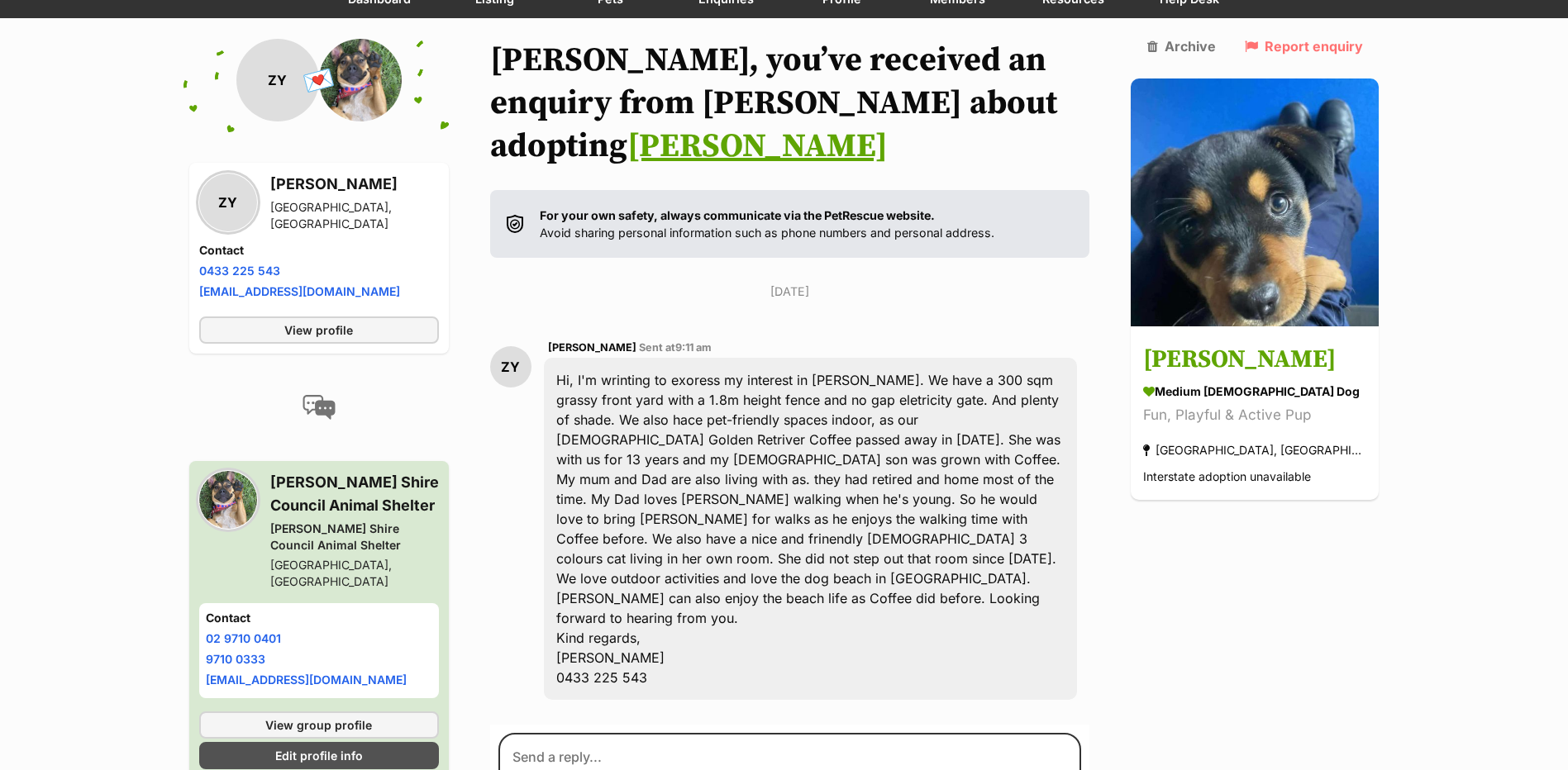
scroll to position [157, 0]
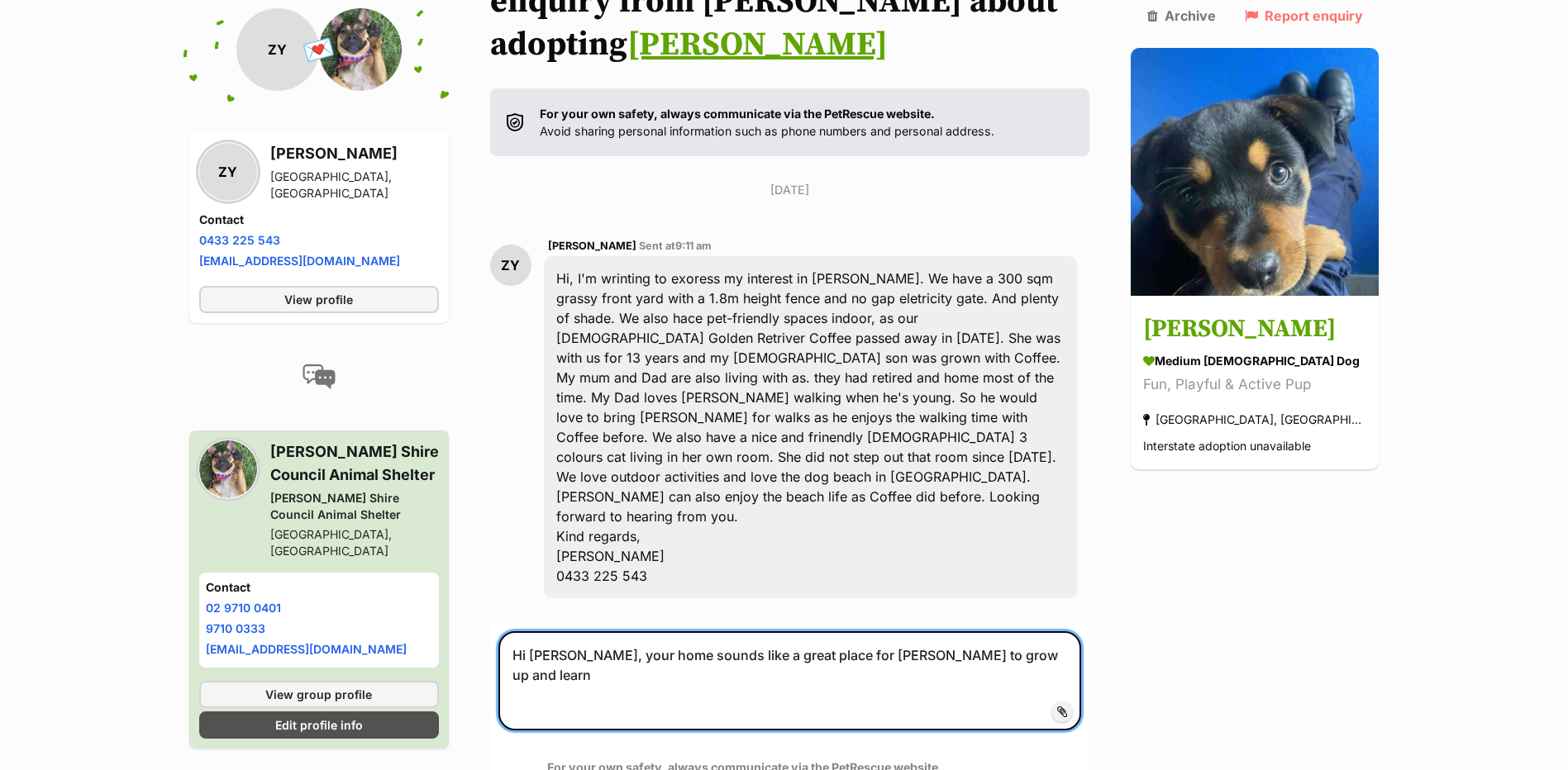
scroll to position [406, 0]
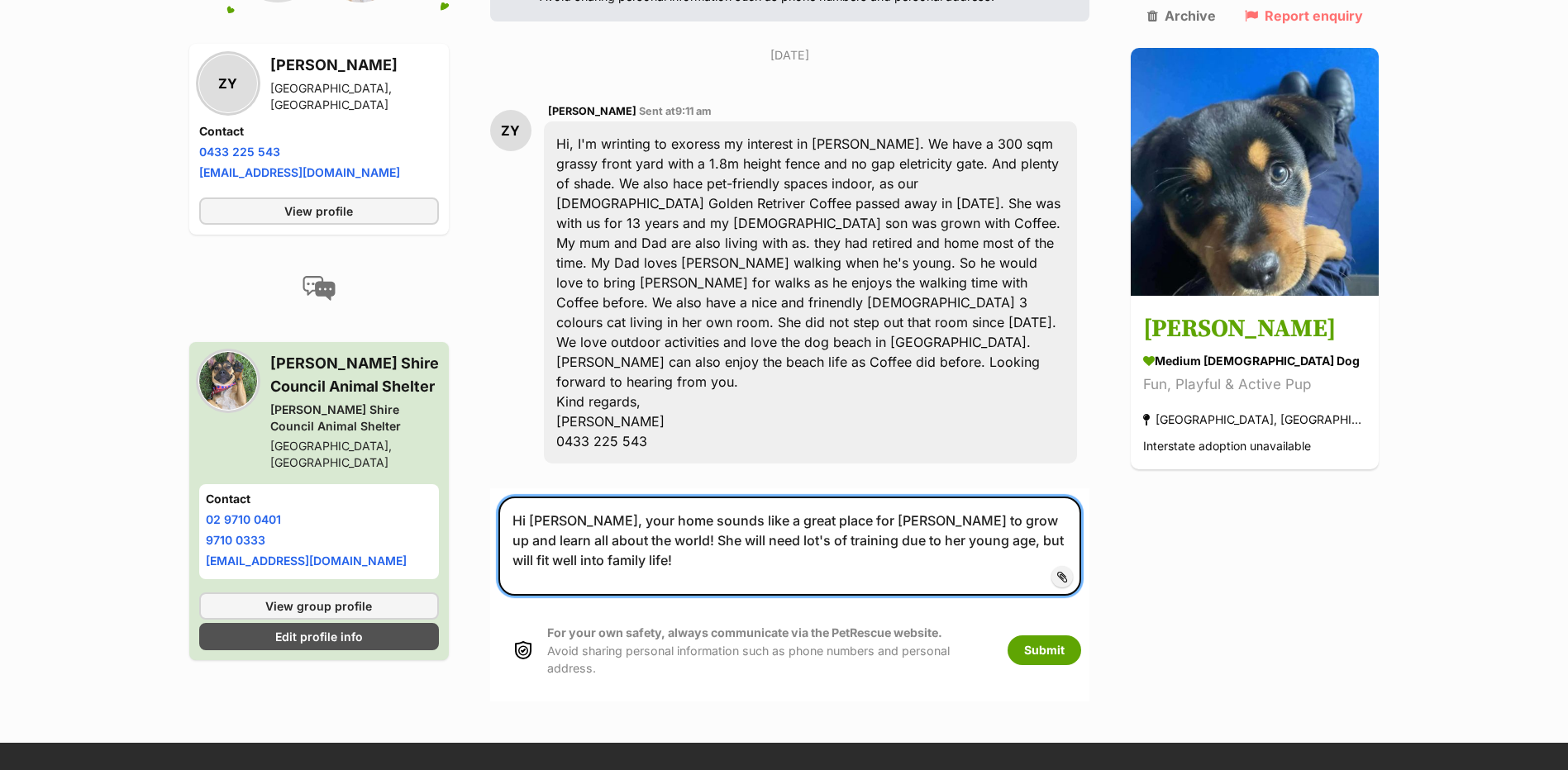
drag, startPoint x: 897, startPoint y: 467, endPoint x: 894, endPoint y: 450, distance: 17.3
click at [646, 496] on textarea "Hi Zoe, your home sounds like a great place for Maggie to grow up and learn all…" at bounding box center [790, 546] width 584 height 99
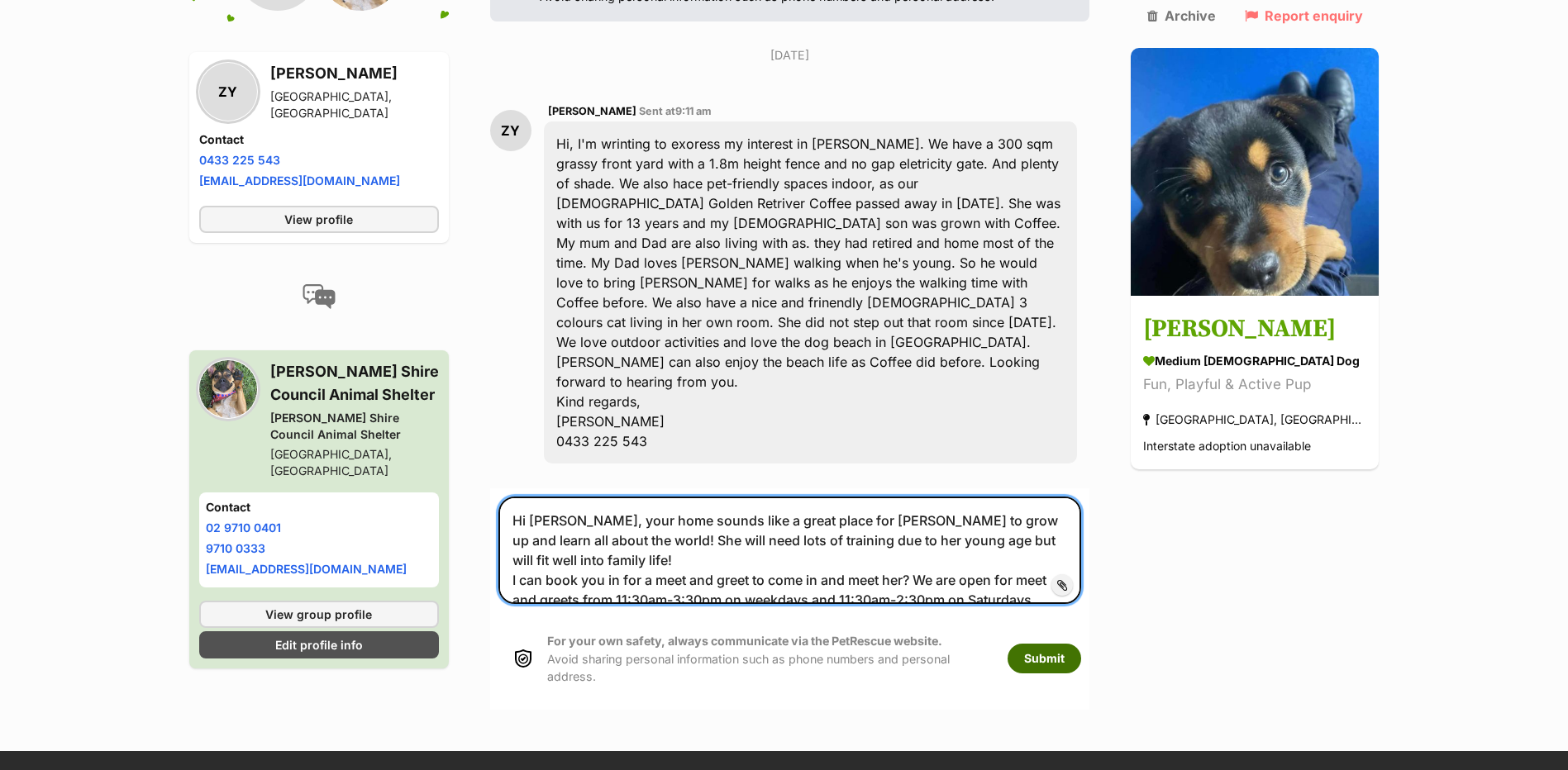
type textarea "Hi Zoe, your home sounds like a great place for Maggie to grow up and learn all…"
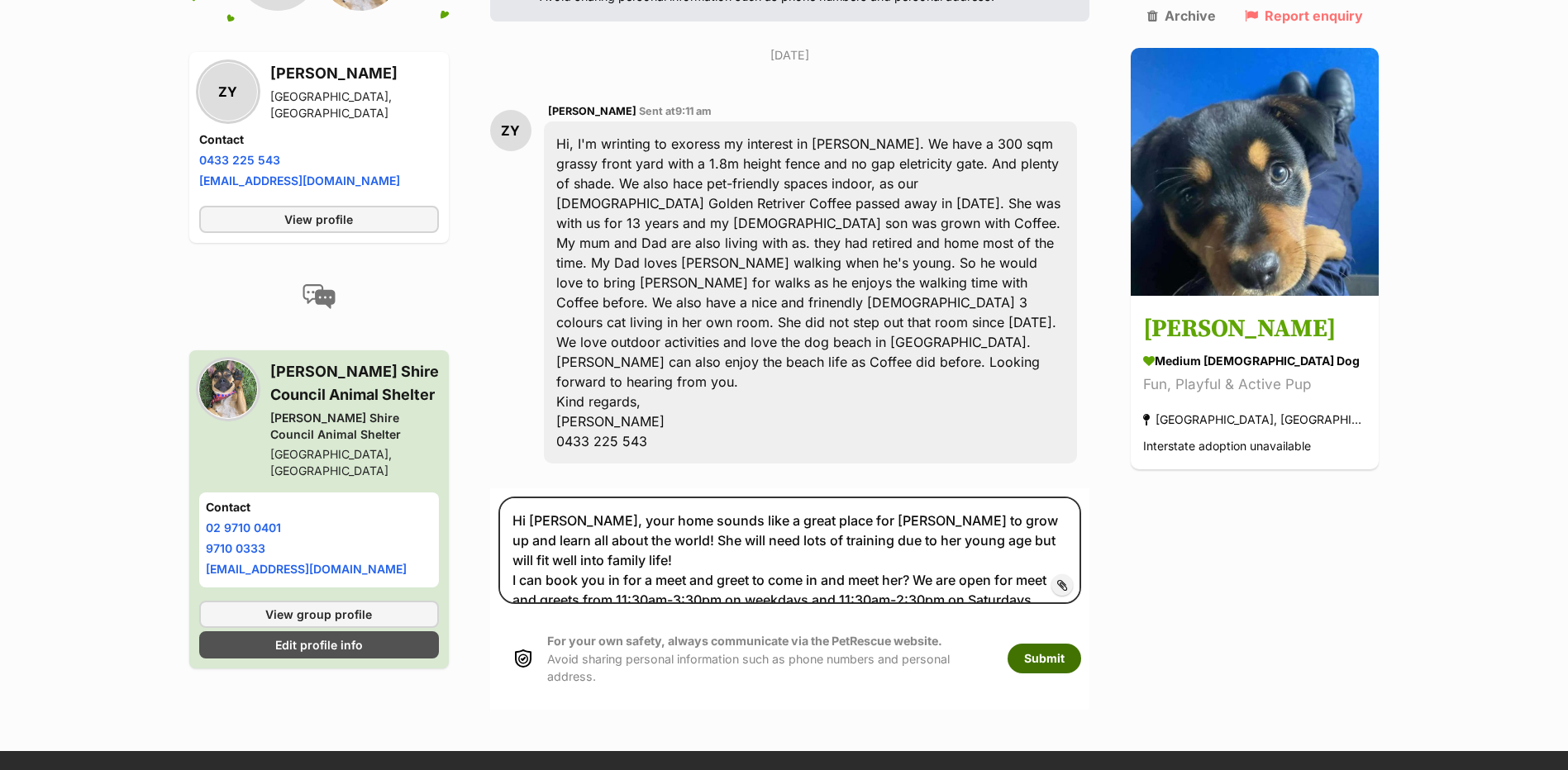
click at [1050, 643] on button "Submit" at bounding box center [1044, 658] width 74 height 30
